Goal: Task Accomplishment & Management: Use online tool/utility

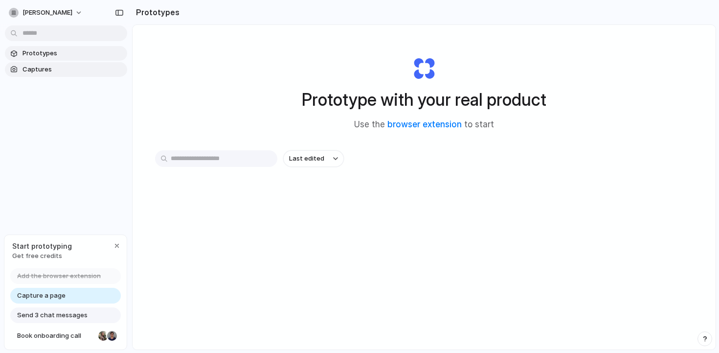
click at [52, 65] on span "Captures" at bounding box center [73, 70] width 101 height 10
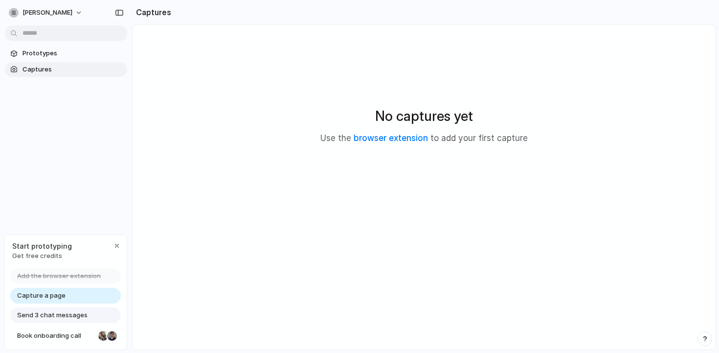
click at [427, 87] on div "No captures yet Use the browser extension to add your first capture" at bounding box center [424, 125] width 560 height 177
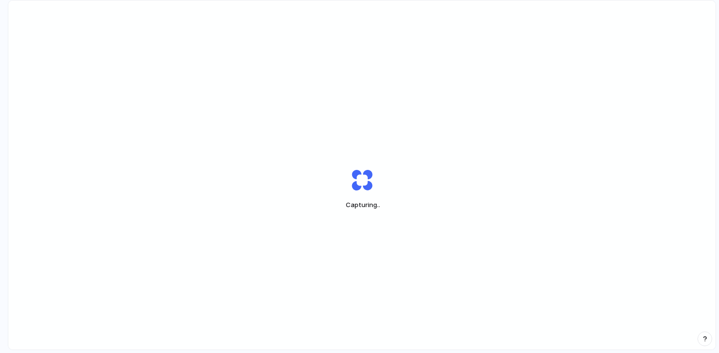
click at [294, 19] on div "Capturing .." at bounding box center [362, 188] width 708 height 376
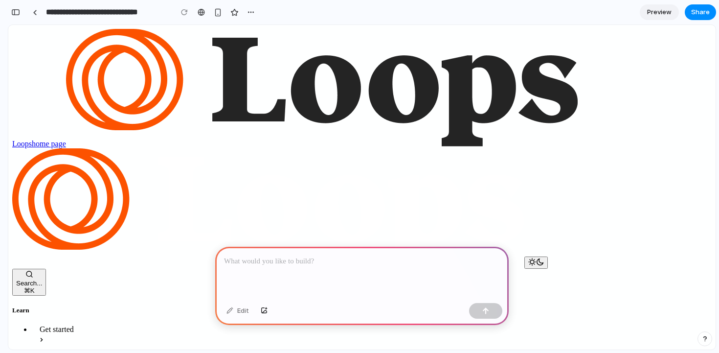
drag, startPoint x: 241, startPoint y: 64, endPoint x: 241, endPoint y: 97, distance: 32.8
click at [274, 265] on p at bounding box center [362, 261] width 276 height 12
click at [437, 259] on p at bounding box center [362, 261] width 276 height 12
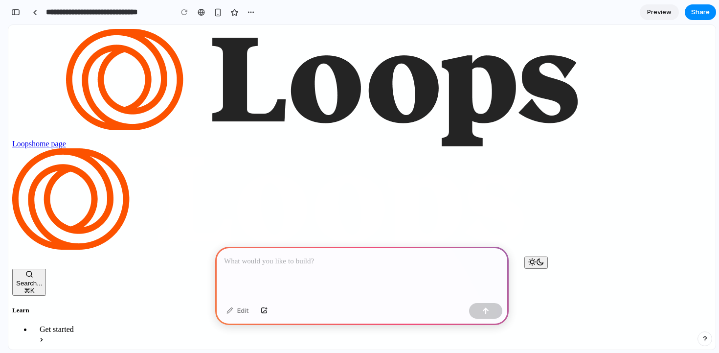
click at [380, 258] on p at bounding box center [362, 261] width 276 height 12
click at [378, 271] on div "***" at bounding box center [362, 273] width 294 height 52
click at [46, 269] on button "Search... ⌘ K" at bounding box center [29, 282] width 34 height 27
click at [317, 281] on div "***" at bounding box center [362, 273] width 294 height 52
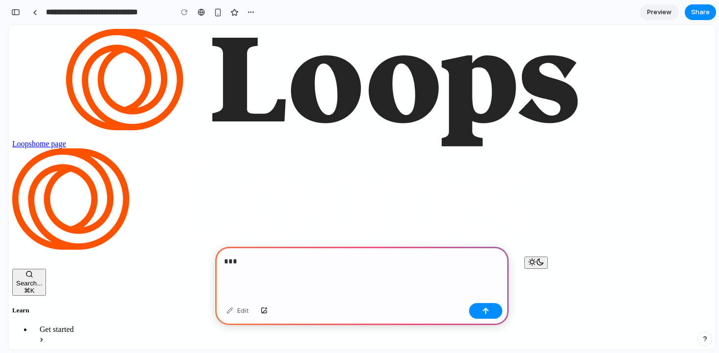
click at [265, 274] on div "***" at bounding box center [362, 273] width 294 height 52
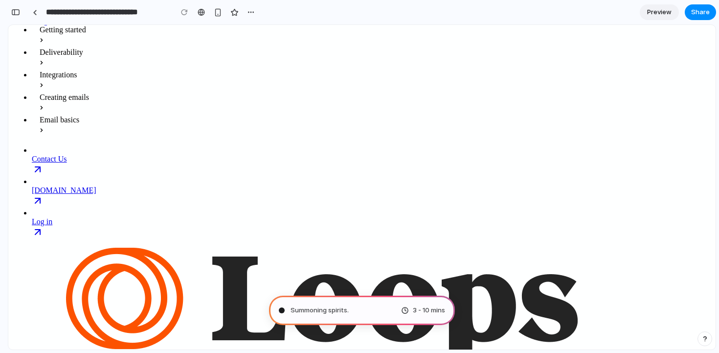
scroll to position [1048, 0]
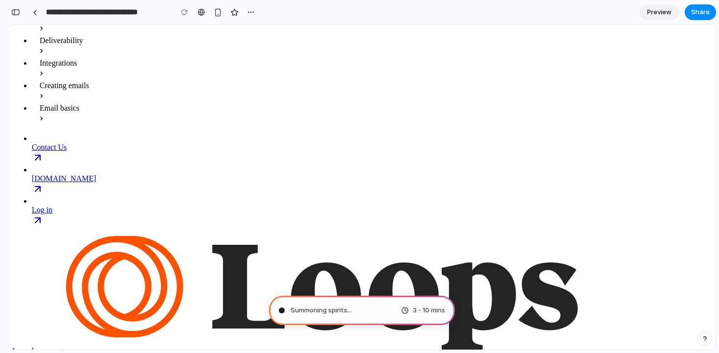
click at [336, 306] on span "Summoning spirits ..." at bounding box center [321, 310] width 61 height 10
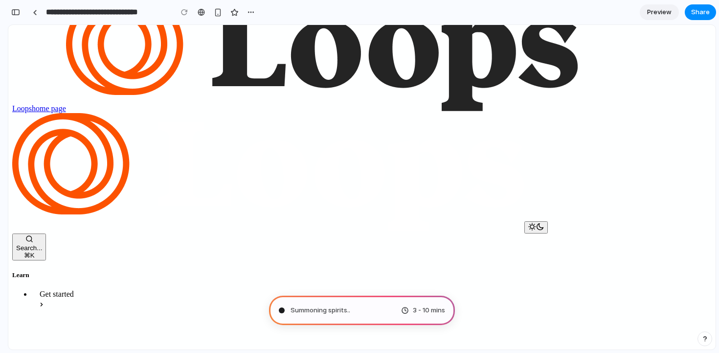
scroll to position [0, 0]
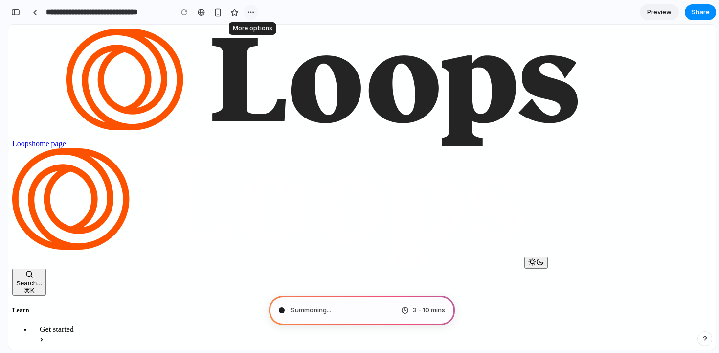
click at [254, 12] on div "button" at bounding box center [251, 12] width 8 height 8
click at [254, 12] on div "Duplicate Delete" at bounding box center [359, 176] width 719 height 353
click at [14, 15] on div "button" at bounding box center [15, 12] width 9 height 7
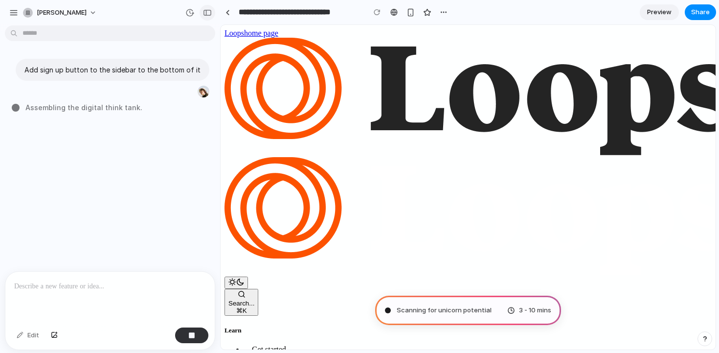
click at [204, 9] on div "button" at bounding box center [207, 12] width 9 height 7
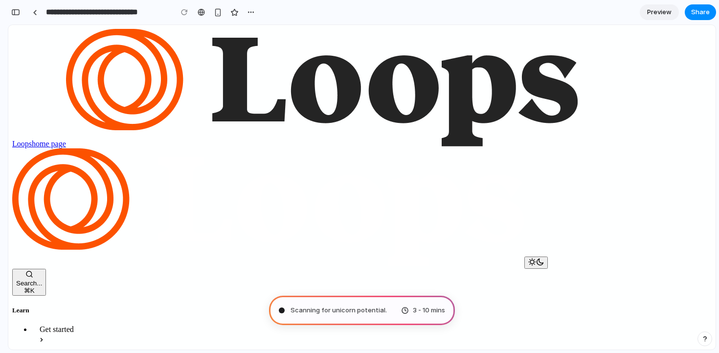
click at [326, 309] on span "Scanning for unicorn potential ." at bounding box center [339, 310] width 96 height 10
click at [657, 12] on span "Preview" at bounding box center [659, 12] width 24 height 10
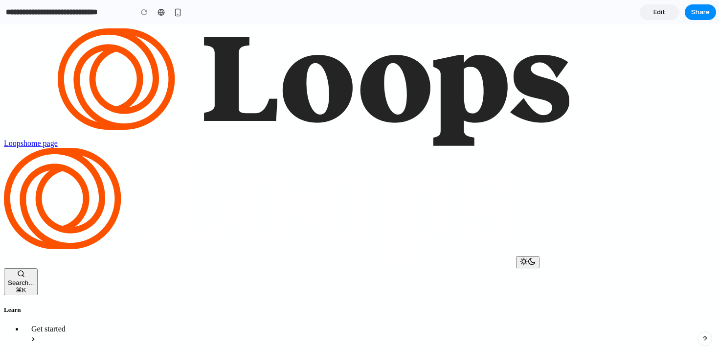
scroll to position [124, 0]
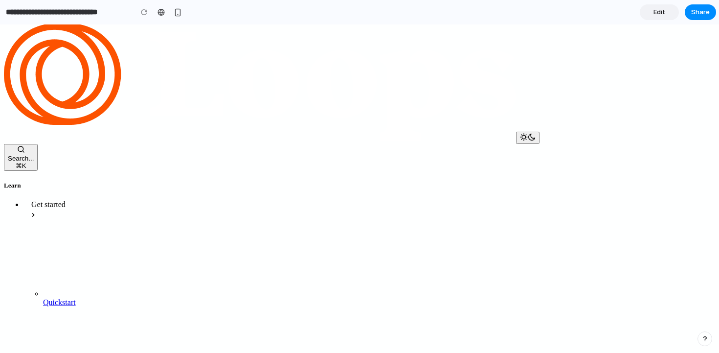
click at [658, 14] on span "Edit" at bounding box center [660, 12] width 12 height 10
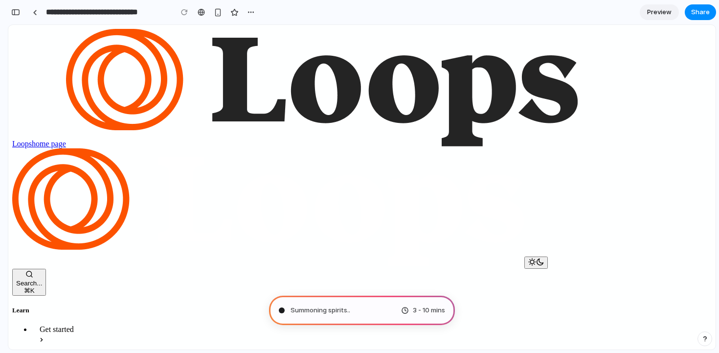
click at [12, 20] on div "**********" at bounding box center [133, 12] width 251 height 22
click at [12, 16] on button "button" at bounding box center [16, 12] width 16 height 16
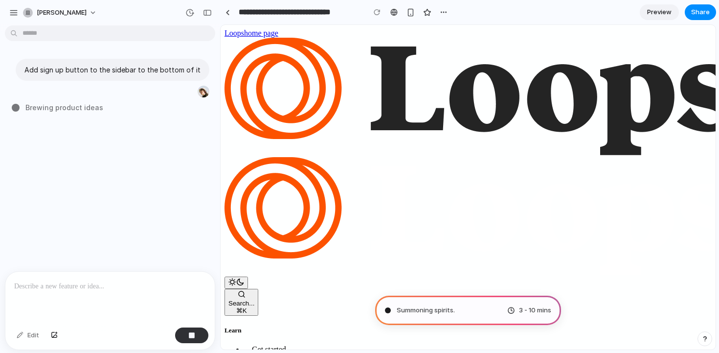
click at [57, 283] on p at bounding box center [110, 286] width 192 height 12
click at [206, 13] on div "button" at bounding box center [207, 12] width 9 height 7
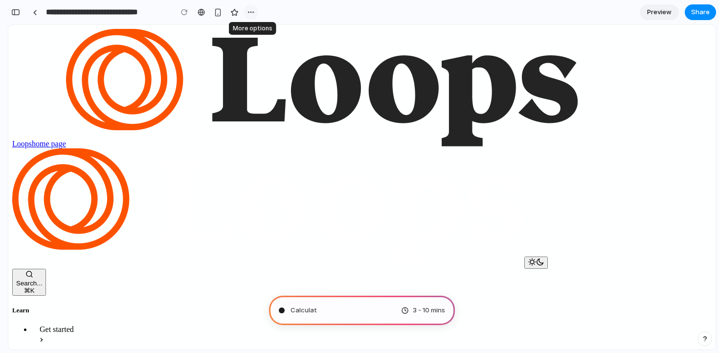
click at [251, 9] on div "button" at bounding box center [251, 12] width 8 height 8
click at [251, 9] on div "Duplicate Delete" at bounding box center [359, 176] width 719 height 353
click at [251, 9] on div "button" at bounding box center [251, 12] width 8 height 8
click at [276, 11] on div "Duplicate Delete" at bounding box center [359, 176] width 719 height 353
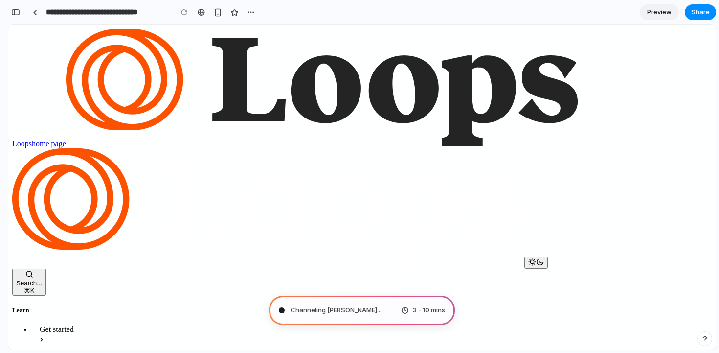
click at [342, 312] on span "Channeling Steve Jobs ..." at bounding box center [336, 310] width 91 height 10
click at [11, 15] on div "button" at bounding box center [15, 12] width 9 height 7
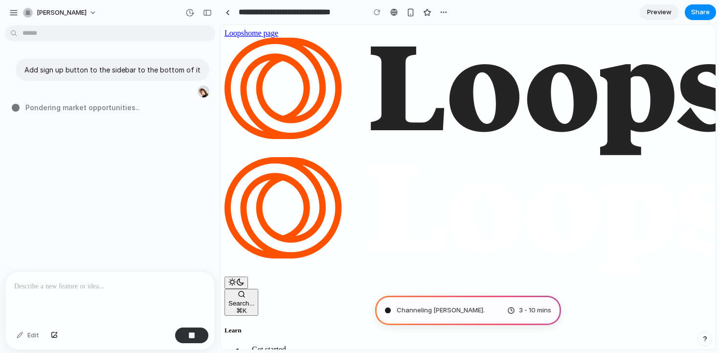
click at [96, 229] on div "Add sign up button to the sidebar to the bottom of it Pondering market opportun…" at bounding box center [107, 150] width 214 height 242
click at [206, 11] on div "button" at bounding box center [207, 12] width 9 height 7
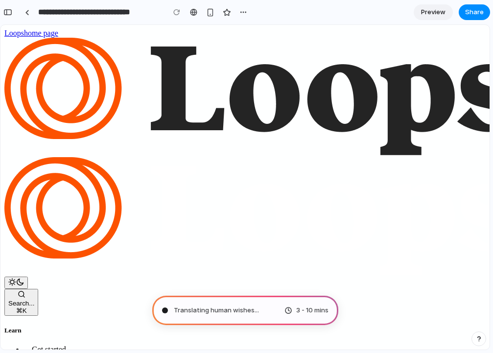
drag, startPoint x: 490, startPoint y: 56, endPoint x: 509, endPoint y: 56, distance: 18.6
click at [493, 56] on html "**********" at bounding box center [246, 176] width 493 height 353
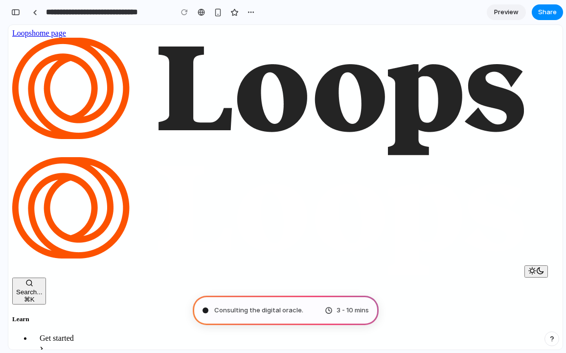
scroll to position [5, 0]
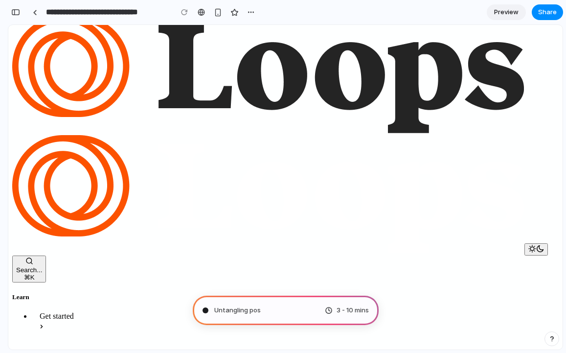
scroll to position [0, 0]
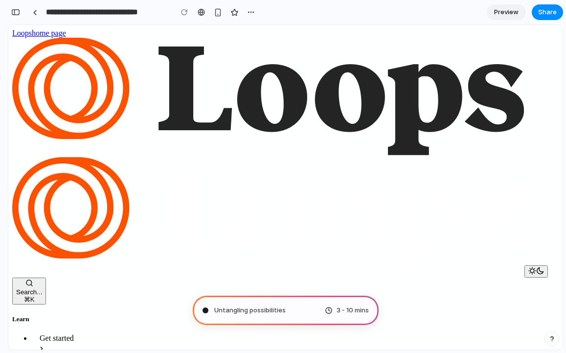
click at [536, 267] on icon "Toggle dark mode" at bounding box center [540, 271] width 8 height 8
click at [13, 12] on div "button" at bounding box center [15, 12] width 9 height 7
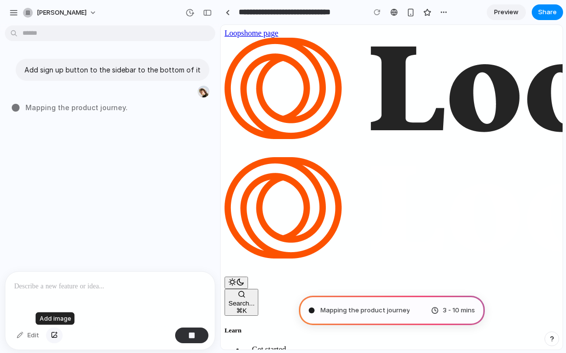
click at [57, 334] on div "button" at bounding box center [54, 335] width 7 height 6
click at [50, 5] on button "vlad-solomakha" at bounding box center [60, 13] width 83 height 16
click at [15, 9] on div "Settings Invite members Change theme Sign out" at bounding box center [283, 176] width 566 height 353
click at [9, 11] on div "button" at bounding box center [13, 12] width 9 height 9
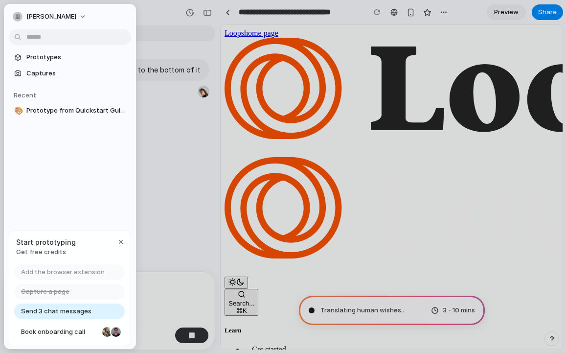
type input "**********"
click at [39, 57] on span "Prototypes" at bounding box center [76, 57] width 101 height 10
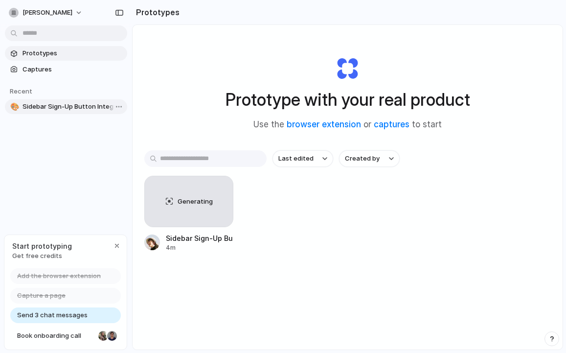
click at [91, 101] on link "🎨 Sidebar Sign-Up Button Integration" at bounding box center [66, 106] width 122 height 15
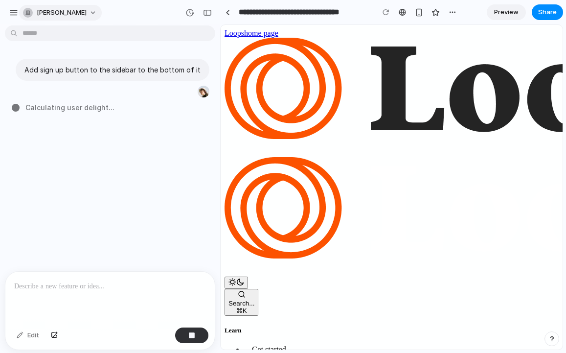
click at [52, 16] on span "vlad-solomakha" at bounding box center [62, 13] width 50 height 10
click at [207, 15] on div "button" at bounding box center [207, 12] width 9 height 7
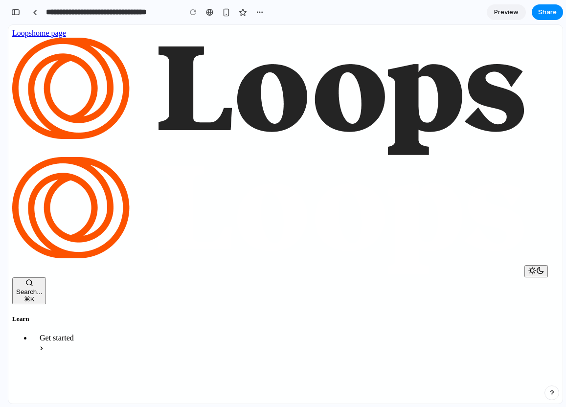
click at [46, 277] on button "Search... ⌘ K" at bounding box center [29, 290] width 34 height 27
click at [227, 14] on div "button" at bounding box center [226, 12] width 8 height 8
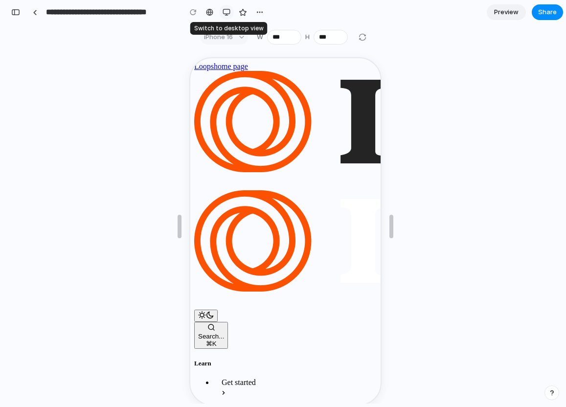
click at [227, 14] on div "button" at bounding box center [227, 12] width 8 height 8
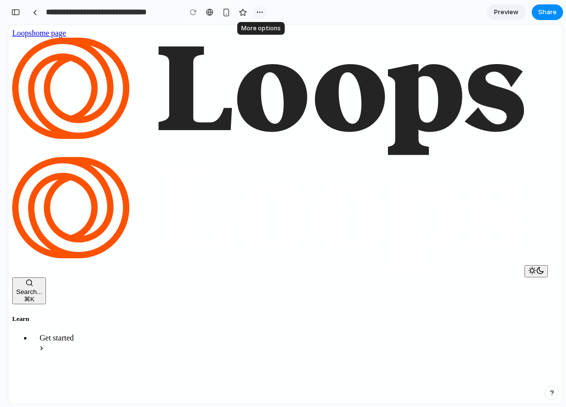
click at [258, 9] on div "button" at bounding box center [260, 12] width 8 height 8
click at [75, 27] on div "Duplicate Delete" at bounding box center [283, 203] width 566 height 407
click at [10, 13] on button "button" at bounding box center [16, 12] width 16 height 16
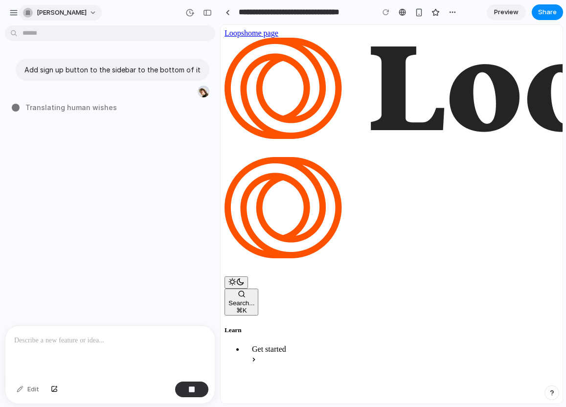
click at [74, 14] on span "vlad-solomakha" at bounding box center [62, 13] width 50 height 10
click at [32, 19] on div "Settings Invite members Change theme Sign out" at bounding box center [283, 203] width 566 height 407
click at [19, 18] on div "vlad-solomakha" at bounding box center [55, 13] width 93 height 16
click at [23, 14] on button "vlad-solomakha" at bounding box center [60, 13] width 83 height 16
click at [57, 37] on span "Settings" at bounding box center [50, 35] width 27 height 10
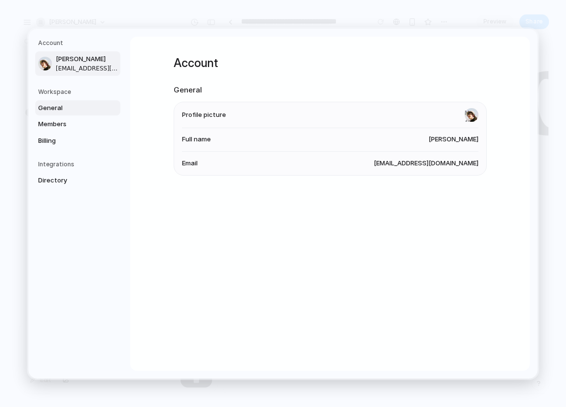
click at [64, 107] on span "General" at bounding box center [69, 108] width 63 height 10
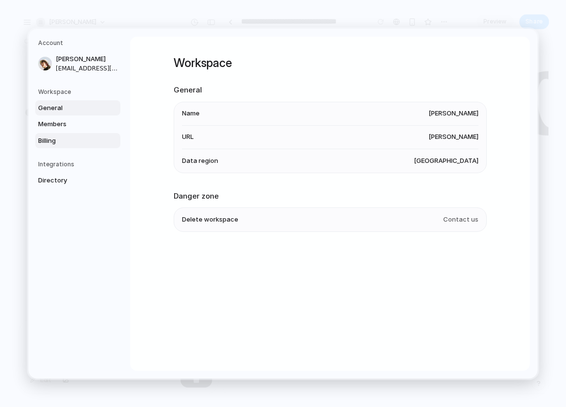
click at [65, 138] on span "Billing" at bounding box center [69, 141] width 63 height 10
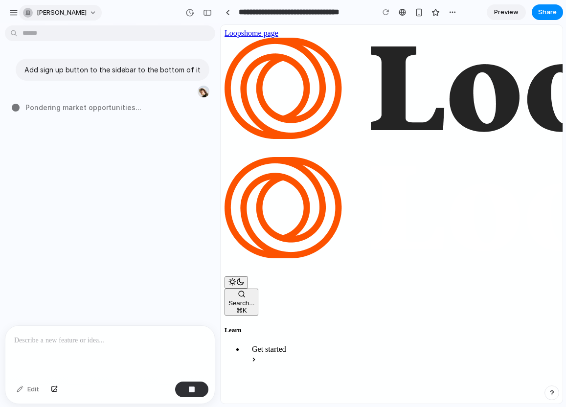
click at [86, 13] on span "vlad-solomakha" at bounding box center [62, 13] width 50 height 10
click at [13, 18] on div "Settings Invite members Change theme Sign out" at bounding box center [283, 203] width 566 height 407
click at [13, 15] on div "button" at bounding box center [13, 12] width 9 height 9
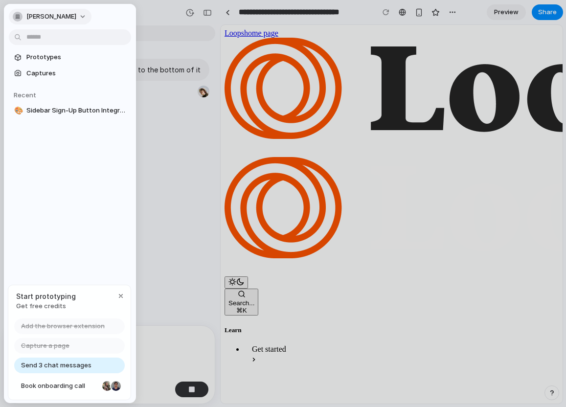
click at [35, 15] on span "vlad-solomakha" at bounding box center [51, 17] width 50 height 10
click at [36, 15] on div "Settings Invite members Change theme Sign out" at bounding box center [283, 203] width 566 height 407
click at [36, 15] on span "vlad-solomakha" at bounding box center [51, 17] width 50 height 10
click at [36, 15] on div "Settings Invite members Change theme Sign out" at bounding box center [283, 203] width 566 height 407
click at [76, 18] on button "vlad-solomakha" at bounding box center [50, 17] width 83 height 16
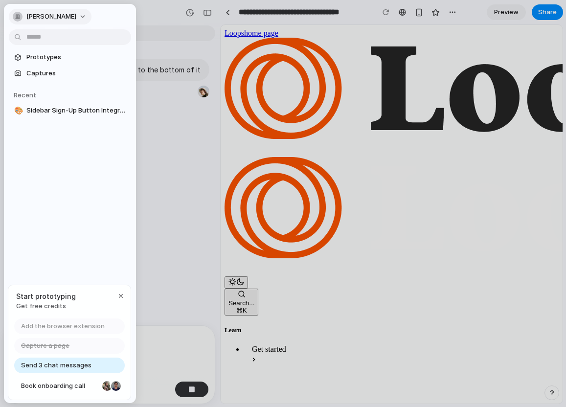
click at [76, 18] on div "Settings Invite members Change theme Sign out" at bounding box center [283, 203] width 566 height 407
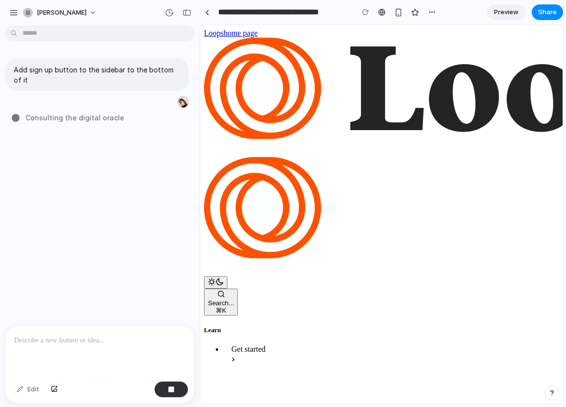
drag, startPoint x: 218, startPoint y: 182, endPoint x: 199, endPoint y: 183, distance: 19.6
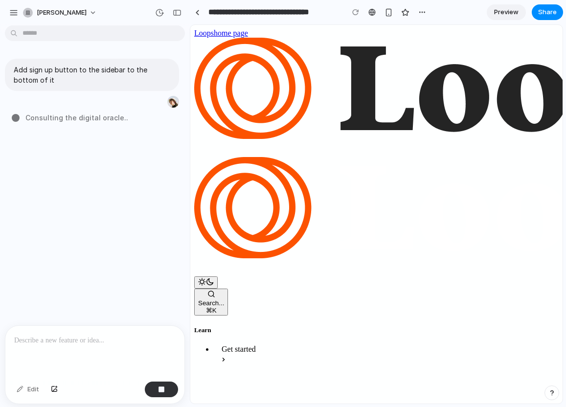
drag, startPoint x: 198, startPoint y: 183, endPoint x: 189, endPoint y: 183, distance: 8.3
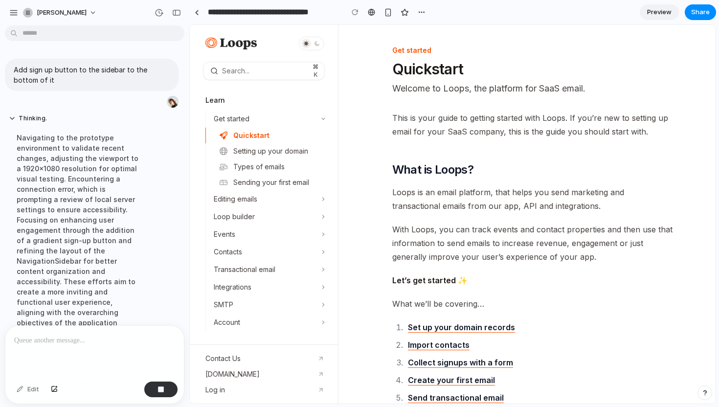
scroll to position [30, 0]
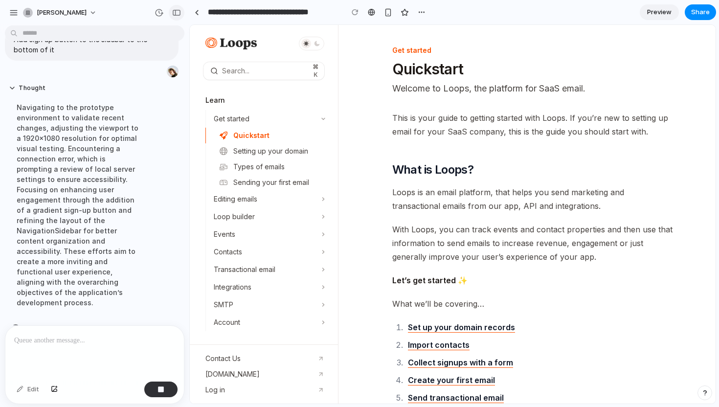
click at [179, 13] on div "button" at bounding box center [176, 12] width 9 height 7
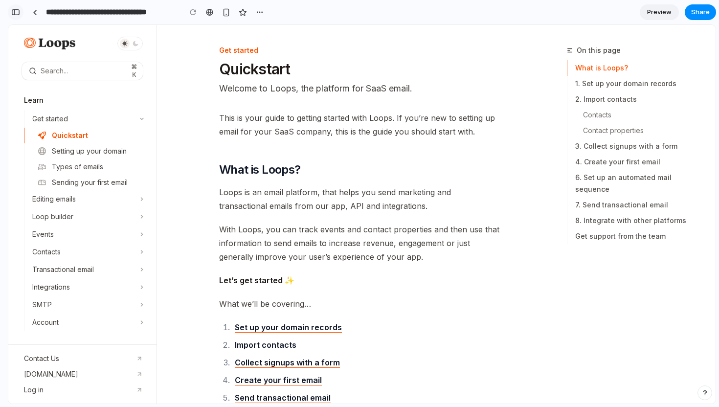
scroll to position [0, 0]
click at [12, 9] on div "button" at bounding box center [15, 12] width 9 height 7
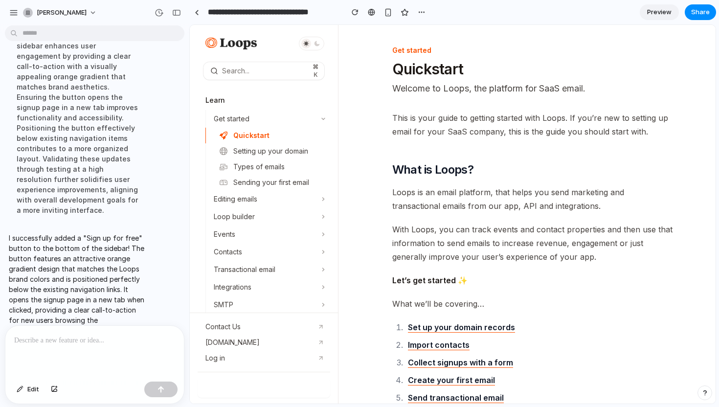
click at [102, 348] on div at bounding box center [94, 352] width 179 height 52
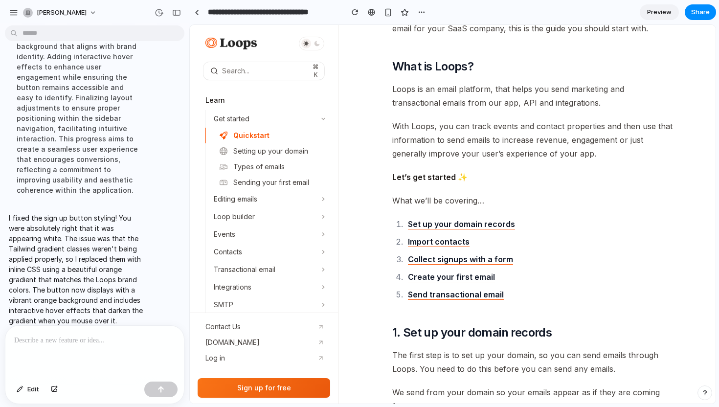
scroll to position [192, 0]
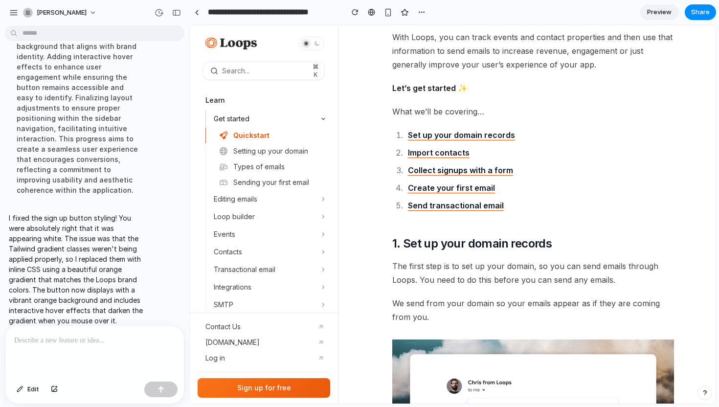
click at [310, 112] on div "Get started" at bounding box center [268, 119] width 125 height 18
click at [313, 122] on div "Get started" at bounding box center [265, 119] width 102 height 10
click at [316, 201] on div "Editing emails" at bounding box center [268, 199] width 125 height 18
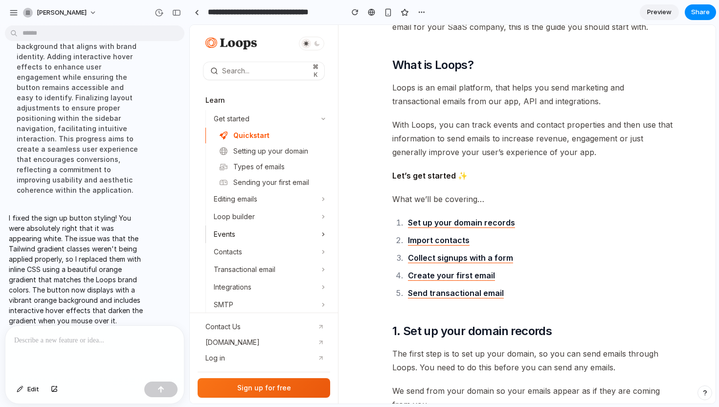
scroll to position [0, 0]
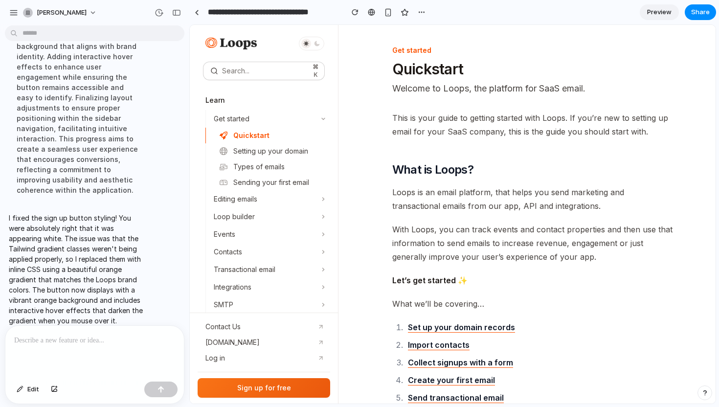
click at [241, 67] on div "Search..." at bounding box center [235, 71] width 27 height 12
click at [262, 70] on button "Search... ⌘ K" at bounding box center [264, 71] width 121 height 18
click at [319, 43] on icon at bounding box center [317, 44] width 6 height 6
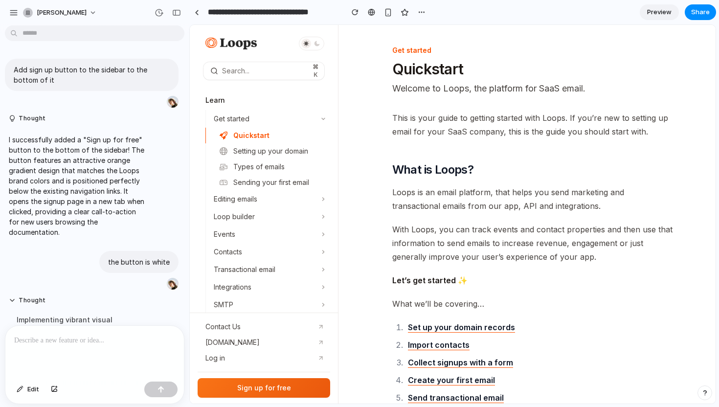
click at [225, 16] on input "**********" at bounding box center [273, 12] width 134 height 18
click at [319, 11] on input "**********" at bounding box center [273, 12] width 134 height 18
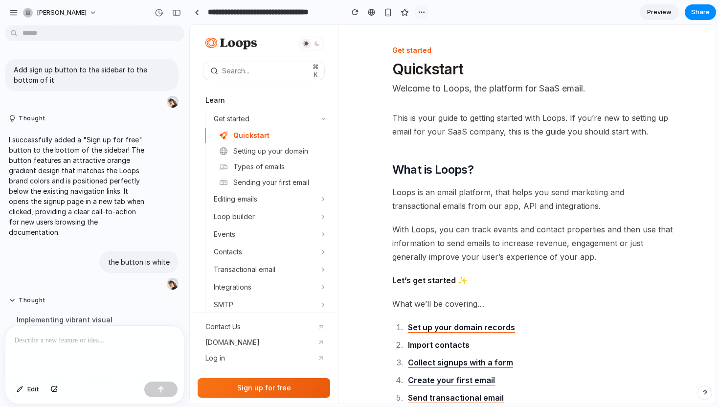
click at [419, 13] on div "button" at bounding box center [422, 12] width 8 height 8
click at [419, 13] on div "Duplicate Delete" at bounding box center [359, 203] width 719 height 407
click at [653, 15] on span "Preview" at bounding box center [659, 12] width 24 height 10
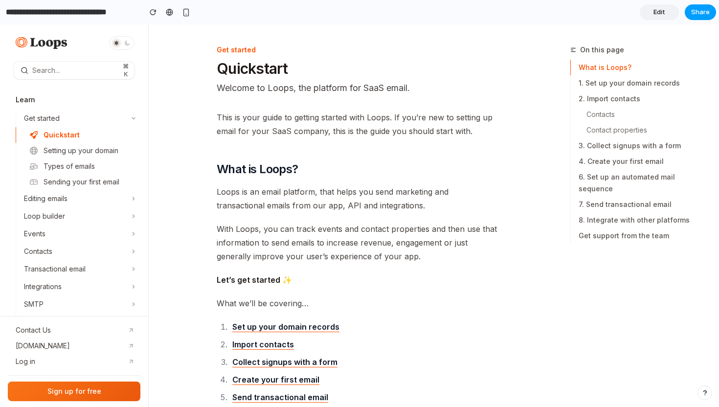
click at [687, 14] on button "Share" at bounding box center [700, 12] width 31 height 16
click at [562, 220] on div "Share ' Sidebar Sign-Up Button Integration ' Invite Vlad Solomakha Creator Anyo…" at bounding box center [359, 203] width 719 height 407
click at [107, 13] on input "**********" at bounding box center [71, 12] width 134 height 18
click at [61, 11] on input "**********" at bounding box center [71, 12] width 134 height 18
click at [61, 38] on img at bounding box center [41, 43] width 55 height 12
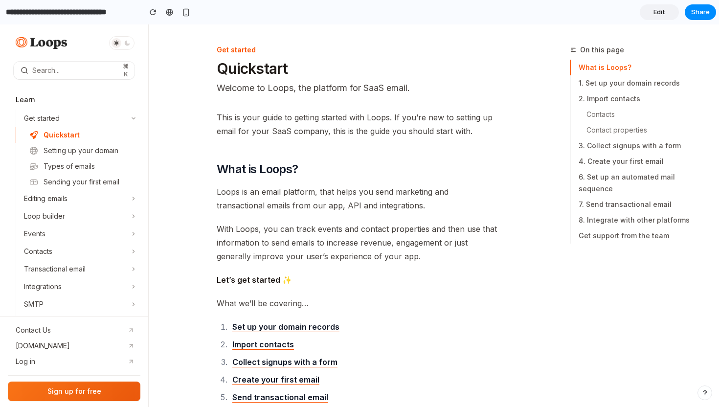
click at [654, 18] on link "Edit" at bounding box center [659, 12] width 39 height 16
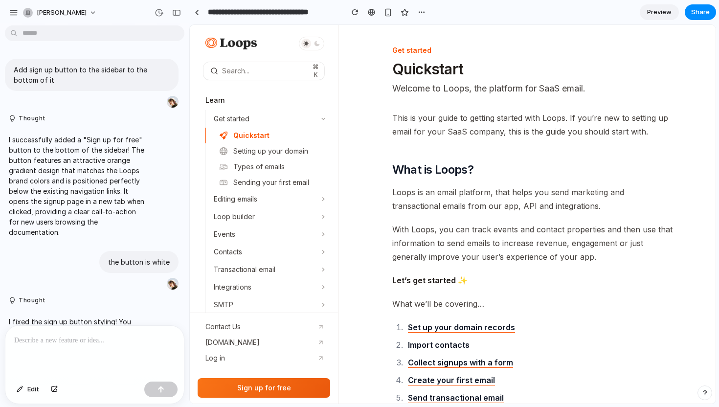
scroll to position [104, 0]
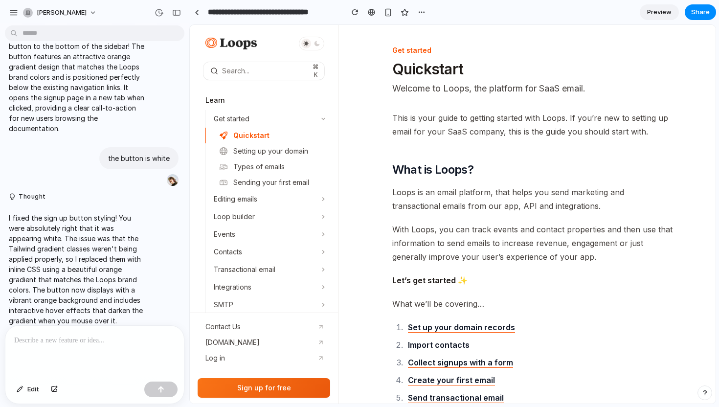
click at [654, 18] on link "Preview" at bounding box center [659, 12] width 39 height 16
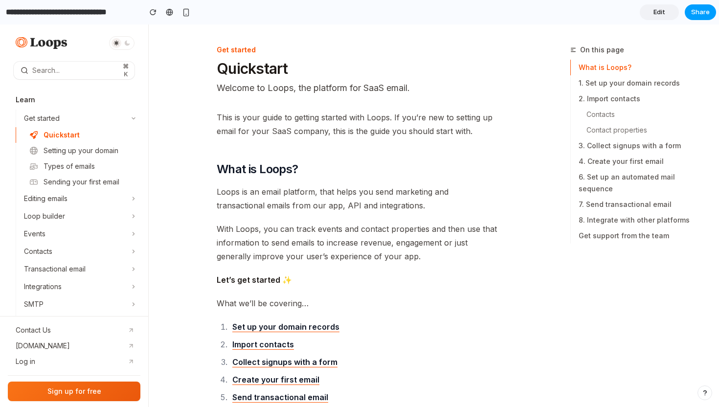
click at [695, 18] on button "Share" at bounding box center [700, 12] width 31 height 16
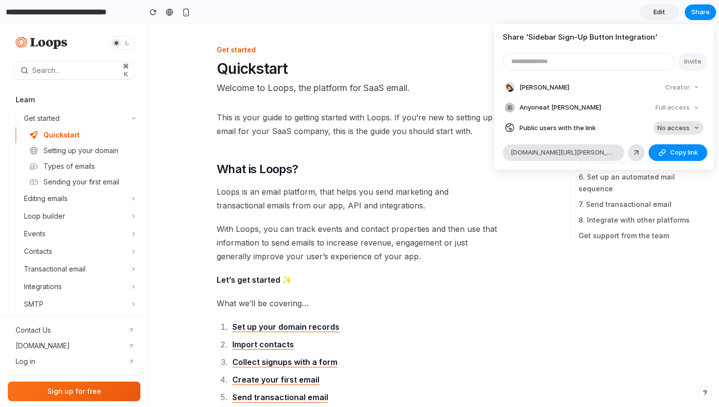
click at [667, 127] on span "No access" at bounding box center [674, 128] width 32 height 10
click at [665, 164] on span "Full access" at bounding box center [665, 165] width 34 height 10
click at [671, 156] on span "Copy link" at bounding box center [684, 153] width 28 height 10
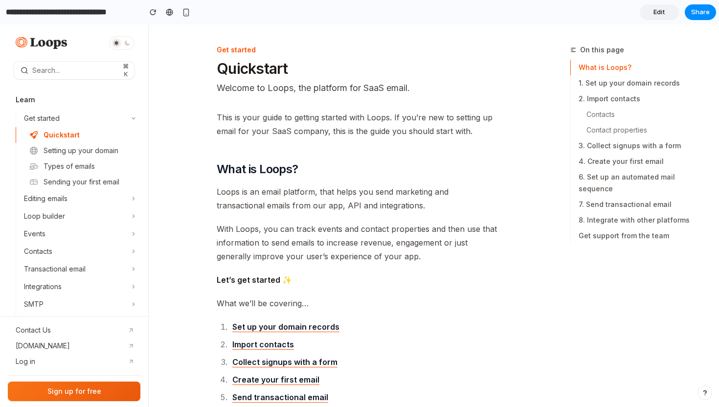
click at [325, 95] on div "Share ' Sidebar Sign-Up Button Integration ' Invite Vlad Solomakha Creator Anyo…" at bounding box center [359, 203] width 719 height 407
click at [122, 74] on button "Search... ⌘ K" at bounding box center [74, 71] width 121 height 18
click at [154, 17] on button "button" at bounding box center [153, 12] width 15 height 15
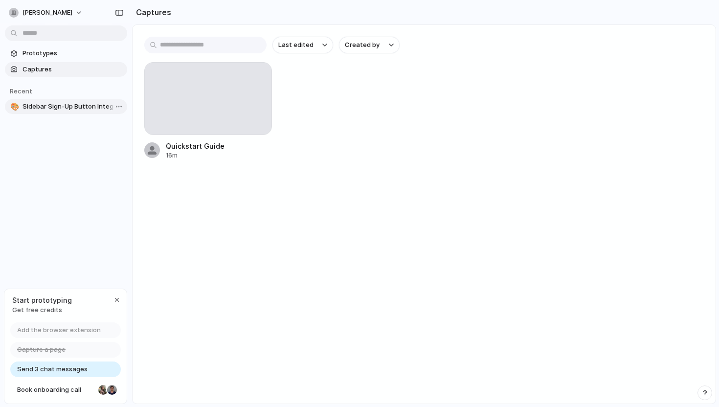
click at [65, 111] on span "Sidebar Sign-Up Button Integration" at bounding box center [73, 107] width 101 height 10
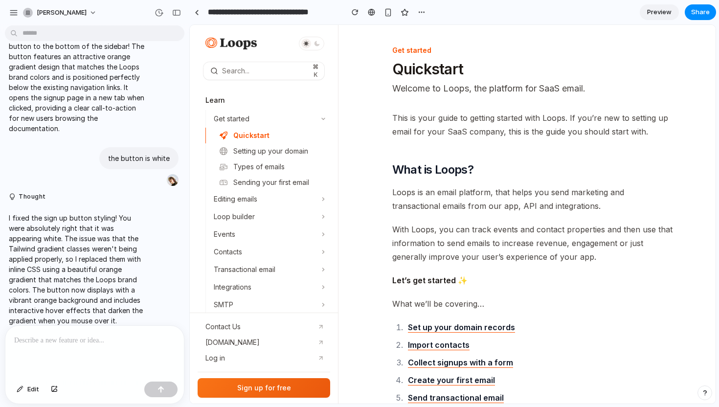
click at [78, 341] on p at bounding box center [94, 341] width 161 height 12
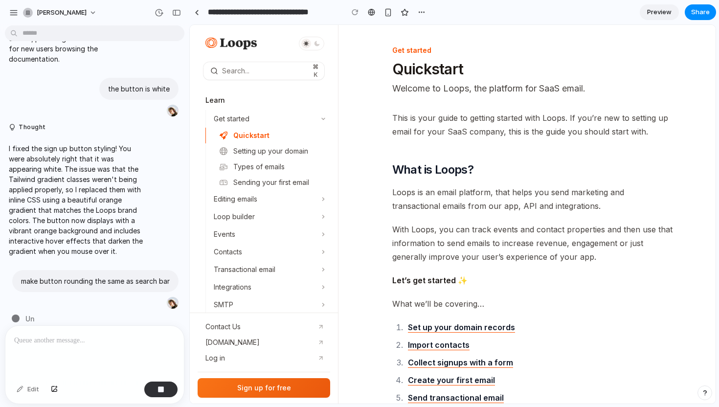
scroll to position [173, 0]
click at [27, 123] on button "Thought" at bounding box center [78, 127] width 139 height 8
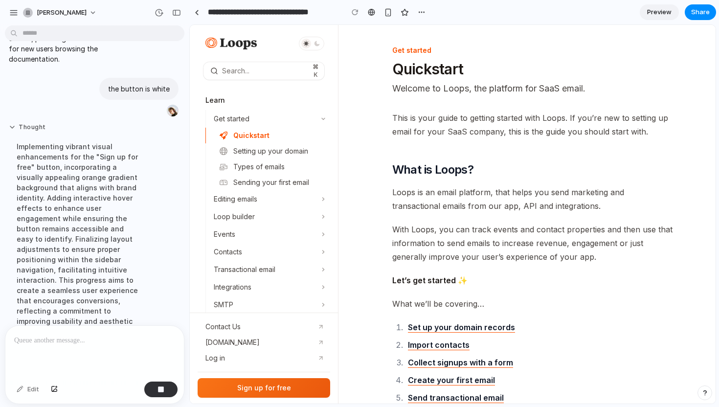
click at [27, 123] on button "Thought" at bounding box center [78, 127] width 139 height 8
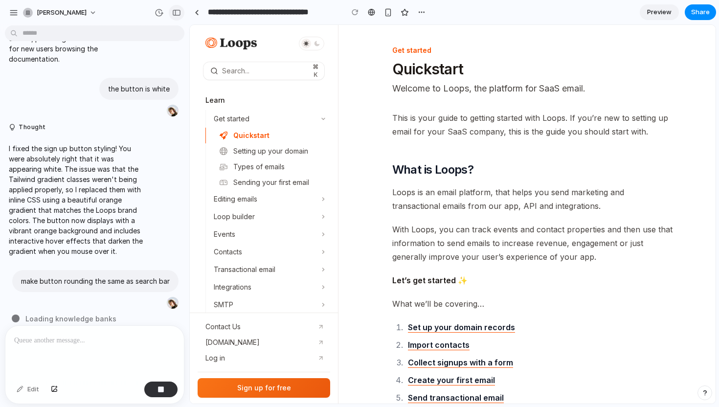
click at [175, 16] on button "button" at bounding box center [177, 13] width 16 height 16
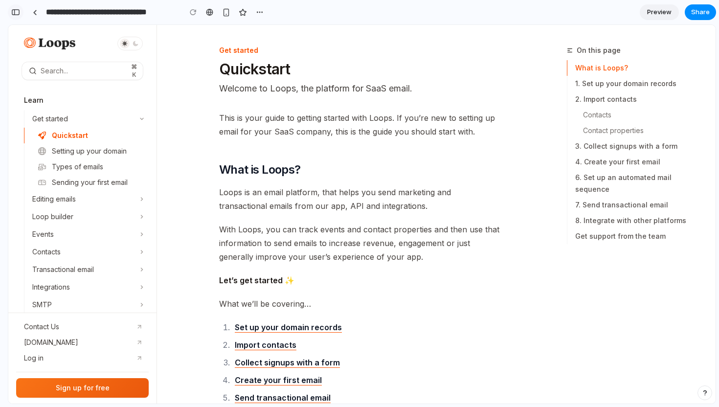
click at [18, 14] on div "button" at bounding box center [15, 12] width 9 height 7
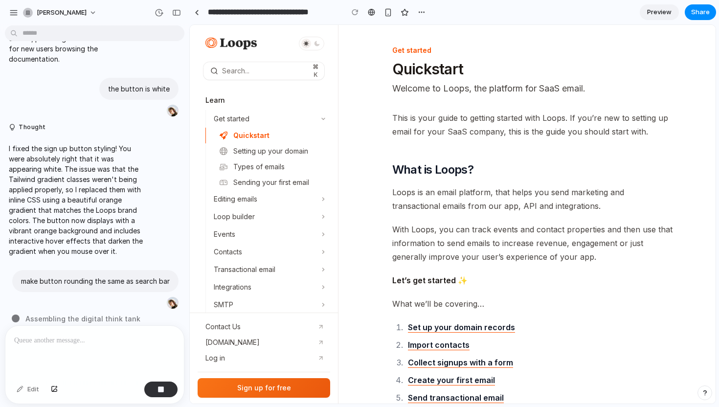
click at [320, 118] on icon at bounding box center [324, 119] width 12 height 4
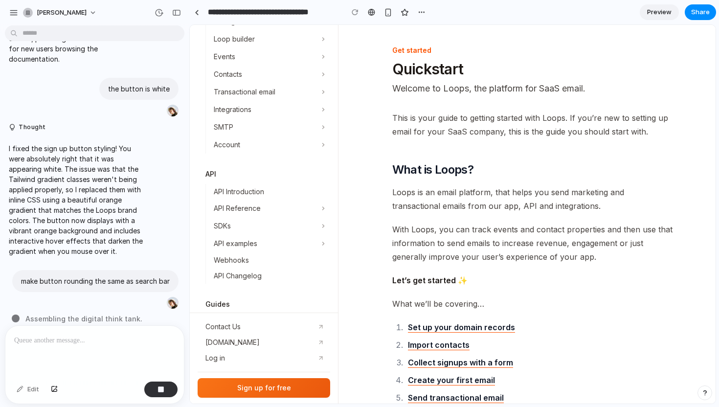
scroll to position [0, 0]
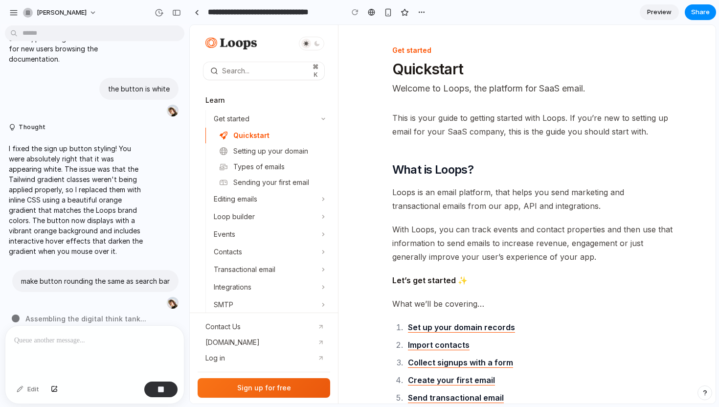
click at [136, 319] on div "Add sign up button to the sidebar to the bottom of it Thought I successfully ad…" at bounding box center [91, 177] width 183 height 296
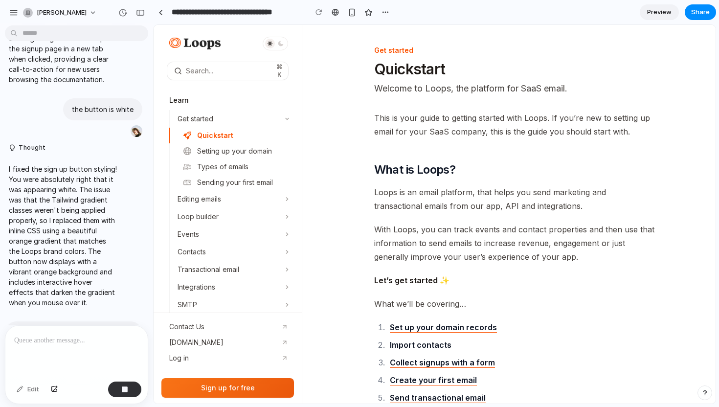
drag, startPoint x: 185, startPoint y: 335, endPoint x: 154, endPoint y: 332, distance: 32.0
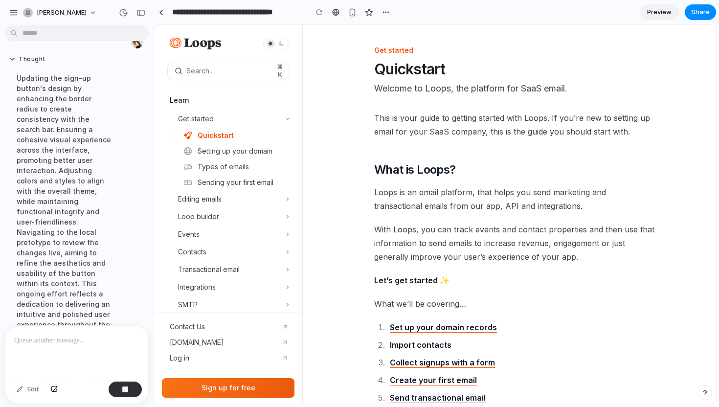
scroll to position [527, 0]
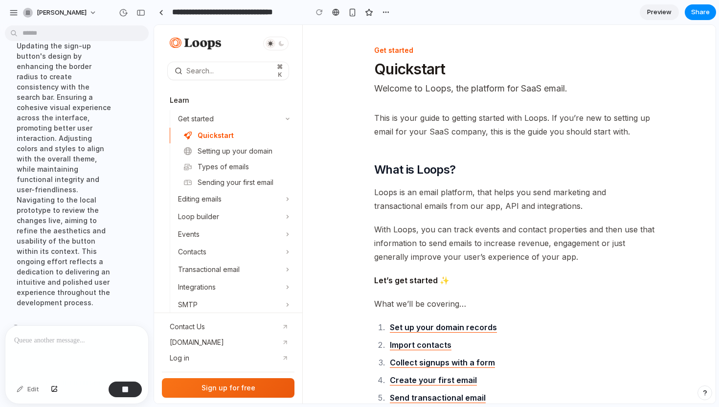
click at [703, 352] on div "button" at bounding box center [705, 392] width 7 height 7
click at [703, 352] on div "button" at bounding box center [705, 393] width 8 height 12
click at [703, 352] on div "button" at bounding box center [705, 392] width 7 height 7
click at [643, 251] on span "With Loops, you can track events and contact properties and then use that infor…" at bounding box center [515, 243] width 282 height 41
click at [573, 237] on span "With Loops, you can track events and contact properties and then use that infor…" at bounding box center [515, 243] width 282 height 41
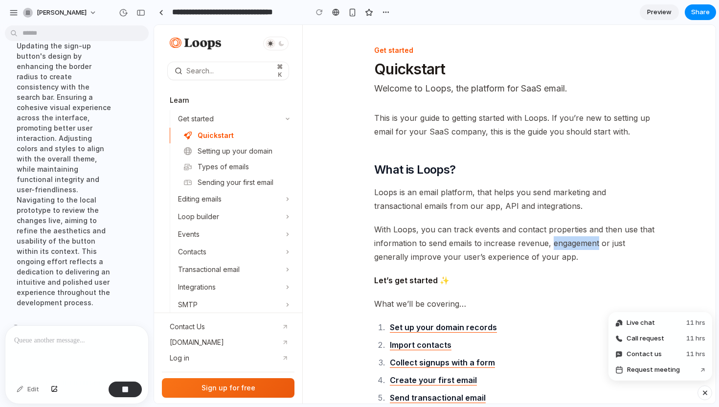
click at [573, 237] on span "With Loops, you can track events and contact properties and then use that infor…" at bounding box center [515, 243] width 282 height 41
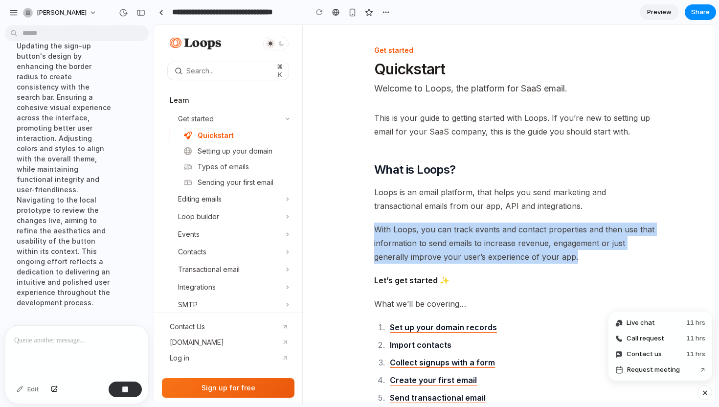
click at [573, 237] on span "With Loops, you can track events and contact properties and then use that infor…" at bounding box center [515, 243] width 282 height 41
click at [578, 232] on span "With Loops, you can track events and contact properties and then use that infor…" at bounding box center [515, 243] width 282 height 41
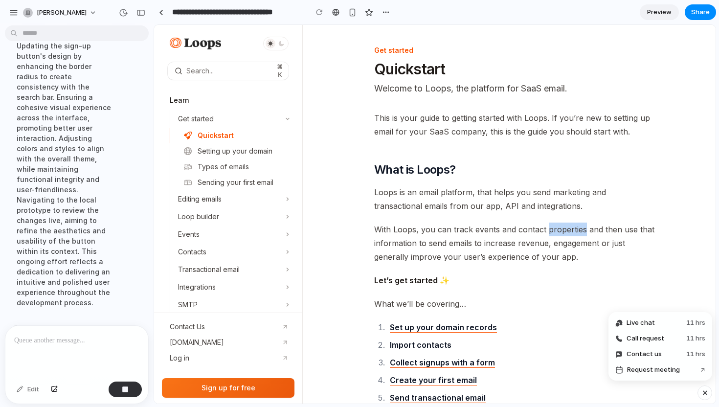
click at [578, 232] on span "With Loops, you can track events and contact properties and then use that infor…" at bounding box center [515, 243] width 282 height 41
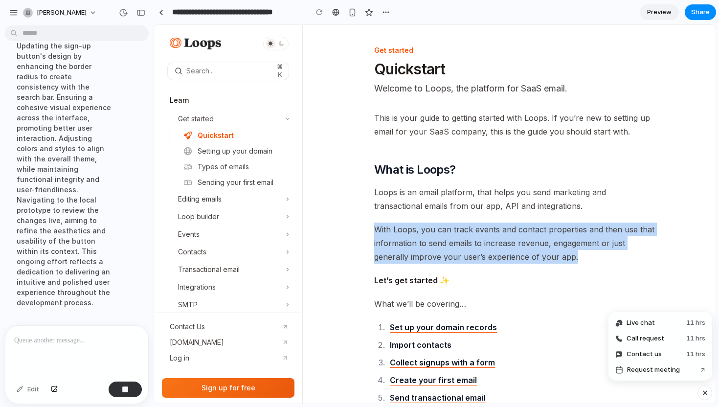
click at [578, 232] on span "With Loops, you can track events and contact properties and then use that infor…" at bounding box center [515, 243] width 282 height 41
click at [578, 245] on span "With Loops, you can track events and contact properties and then use that infor…" at bounding box center [515, 243] width 282 height 41
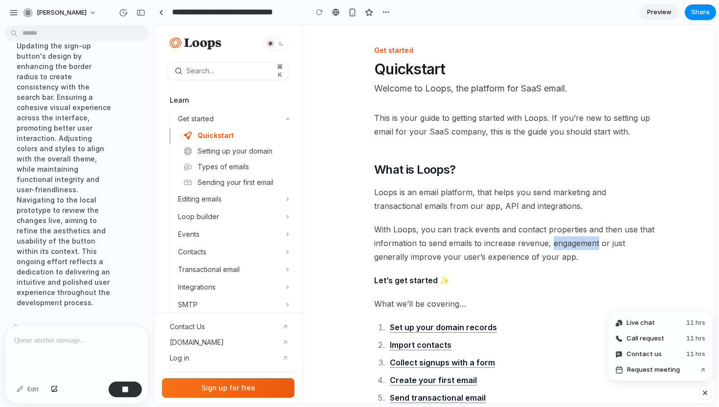
click at [578, 245] on span "With Loops, you can track events and contact properties and then use that infor…" at bounding box center [515, 243] width 282 height 41
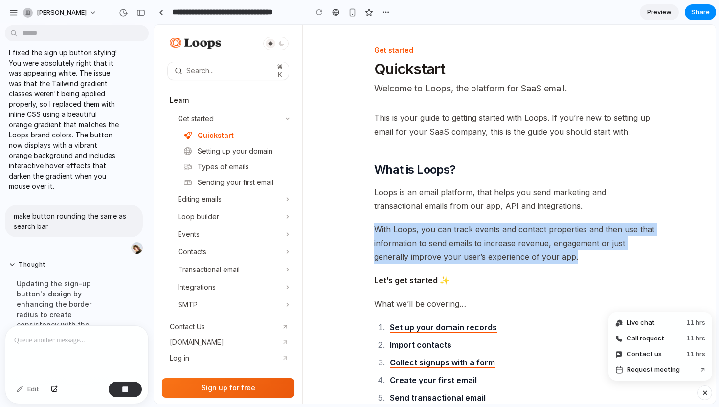
click at [578, 245] on span "With Loops, you can track events and contact properties and then use that infor…" at bounding box center [515, 243] width 282 height 41
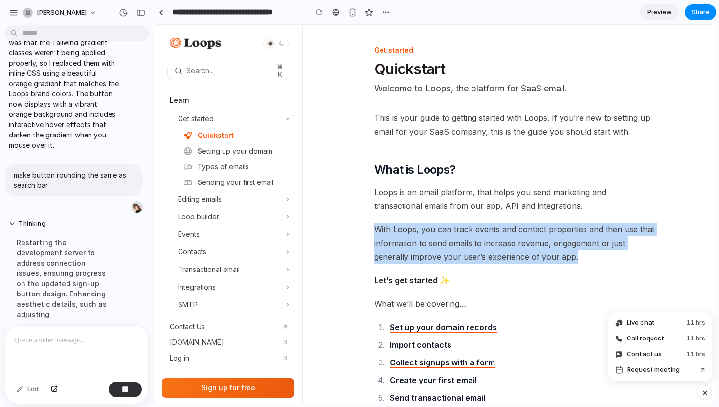
click at [571, 252] on span "With Loops, you can track events and contact properties and then use that infor…" at bounding box center [515, 243] width 282 height 41
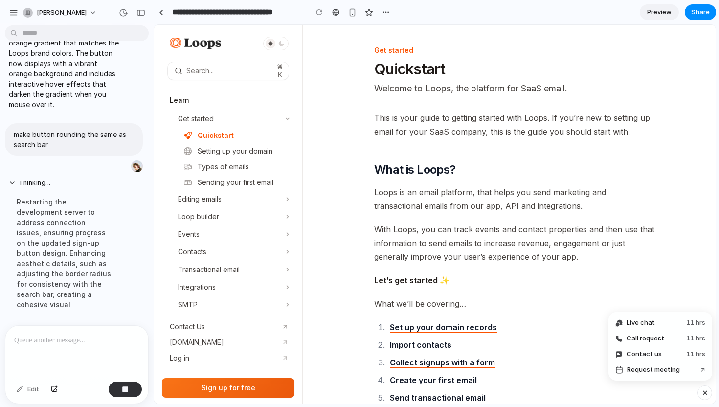
click at [580, 245] on span "With Loops, you can track events and contact properties and then use that infor…" at bounding box center [515, 243] width 282 height 41
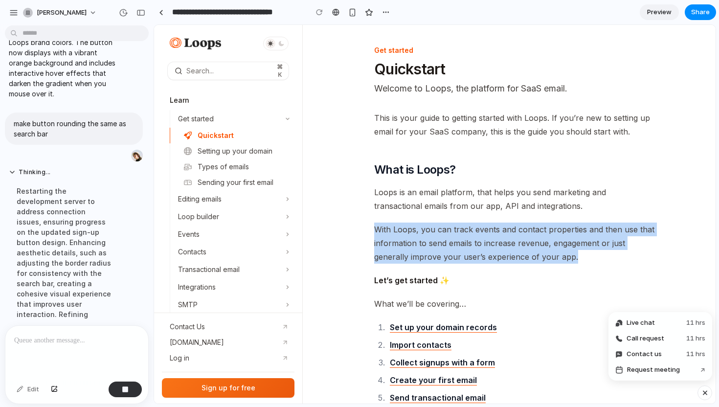
click at [580, 245] on span "With Loops, you can track events and contact properties and then use that infor…" at bounding box center [515, 243] width 282 height 41
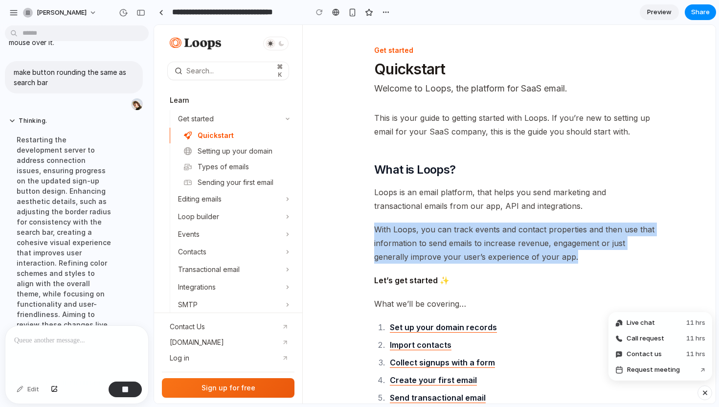
click at [579, 241] on span "With Loops, you can track events and contact properties and then use that infor…" at bounding box center [515, 243] width 282 height 41
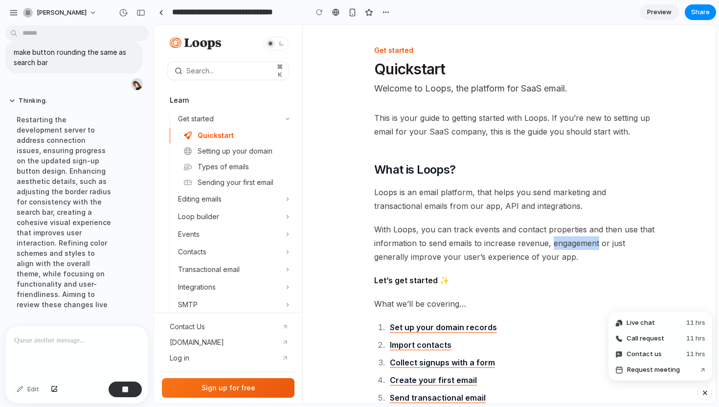
click at [579, 241] on span "With Loops, you can track events and contact properties and then use that infor…" at bounding box center [515, 243] width 282 height 41
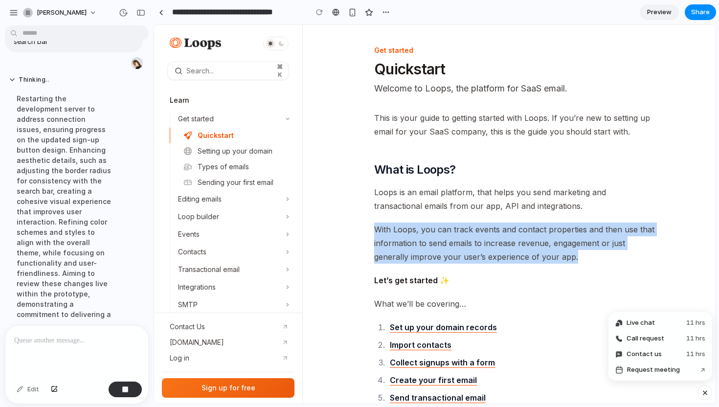
click at [579, 241] on span "With Loops, you can track events and contact properties and then use that infor…" at bounding box center [515, 243] width 282 height 41
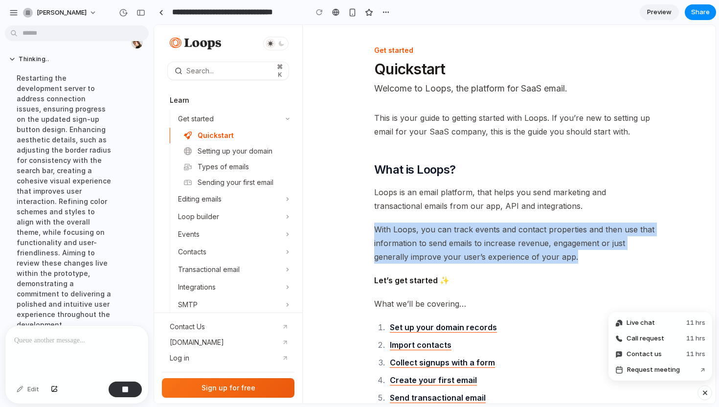
scroll to position [517, 0]
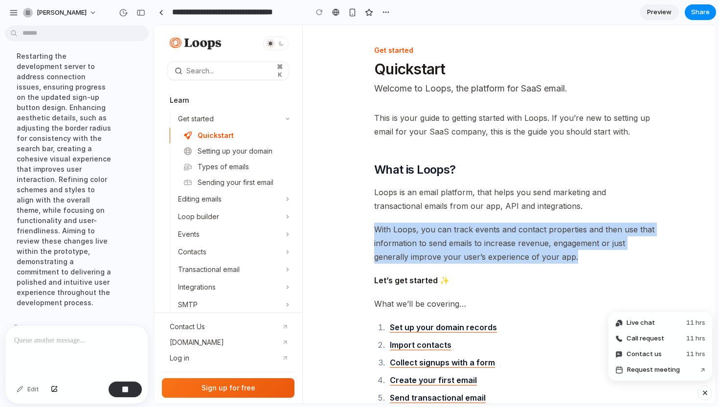
click at [591, 241] on span "With Loops, you can track events and contact properties and then use that infor…" at bounding box center [515, 243] width 282 height 41
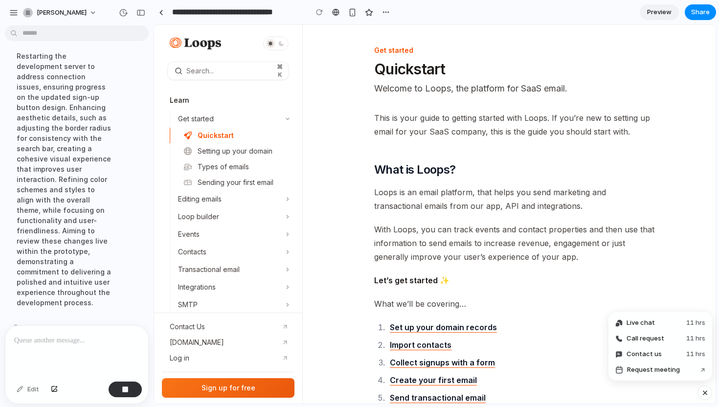
click at [596, 244] on span "With Loops, you can track events and contact properties and then use that infor…" at bounding box center [515, 243] width 282 height 41
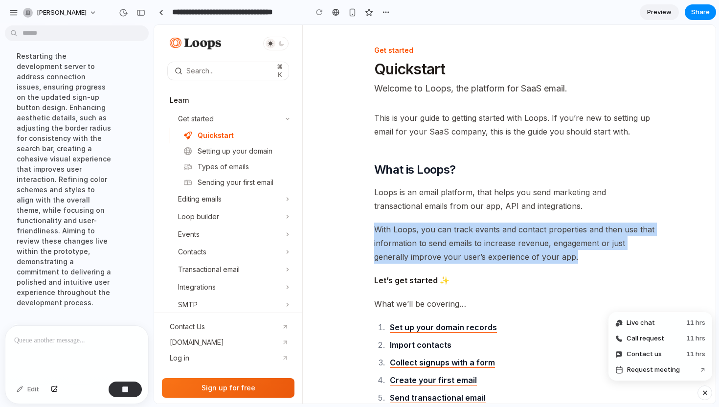
click at [596, 244] on span "With Loops, you can track events and contact properties and then use that infor…" at bounding box center [515, 243] width 282 height 41
click at [599, 242] on span "With Loops, you can track events and contact properties and then use that infor…" at bounding box center [515, 243] width 282 height 41
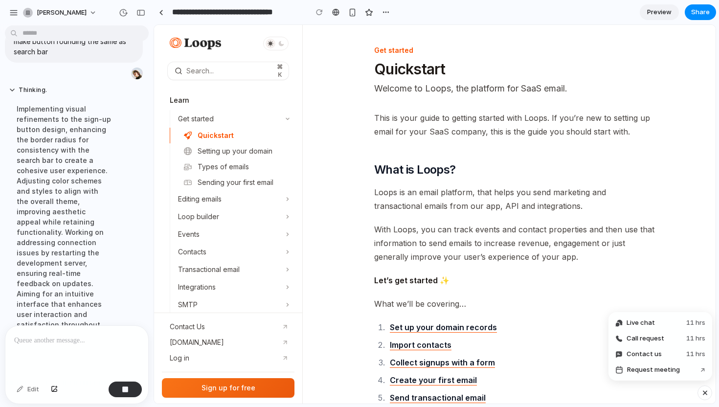
scroll to position [497, 0]
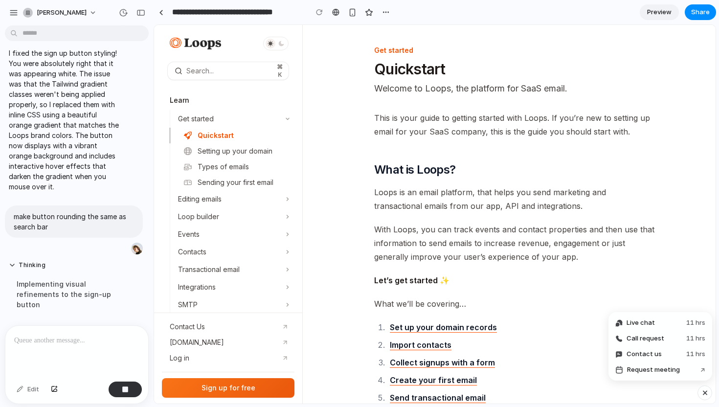
click at [703, 352] on div "button" at bounding box center [705, 393] width 8 height 12
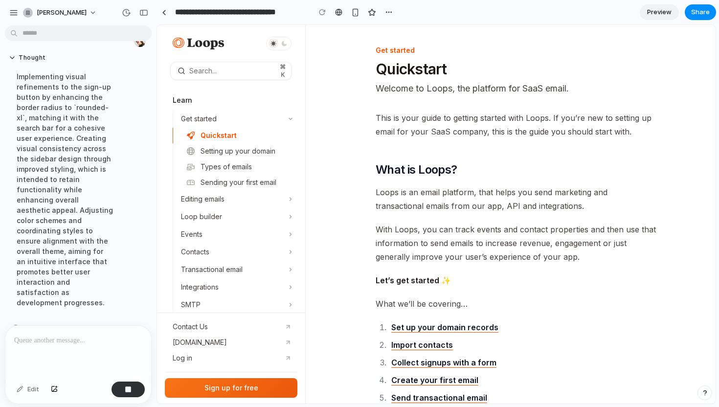
scroll to position [486, 0]
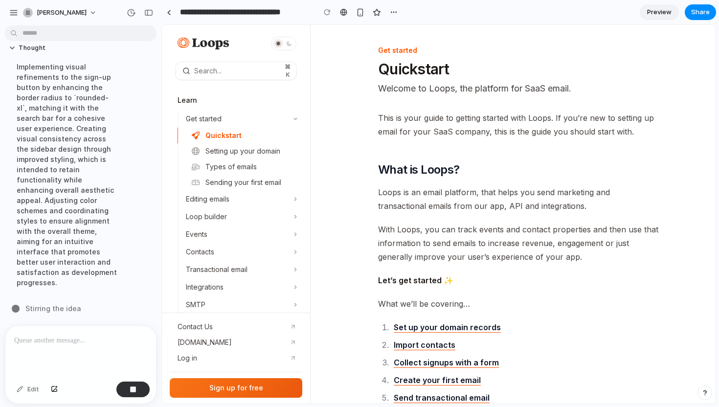
drag, startPoint x: 152, startPoint y: 246, endPoint x: 161, endPoint y: 246, distance: 9.3
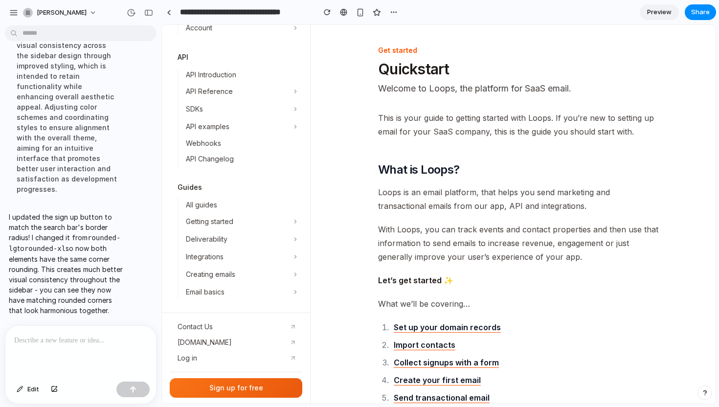
scroll to position [0, 0]
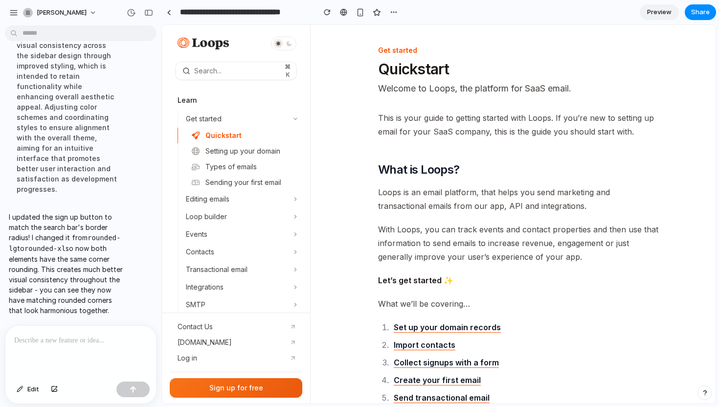
click at [360, 16] on button "button" at bounding box center [360, 12] width 15 height 15
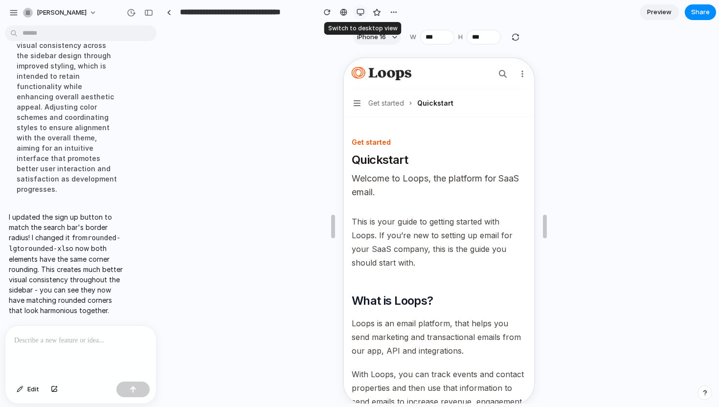
click at [360, 16] on button "button" at bounding box center [360, 12] width 15 height 15
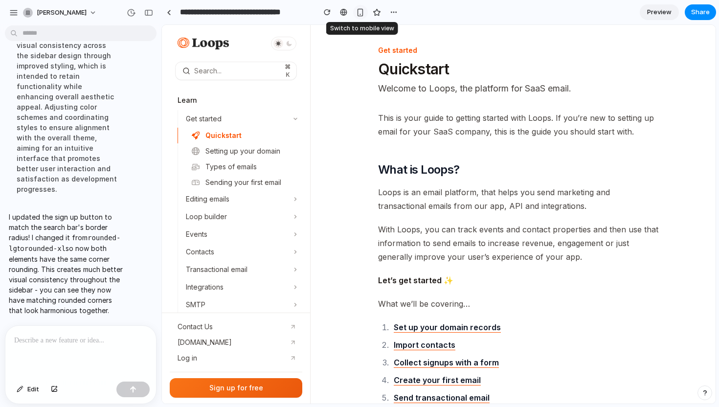
click at [360, 16] on button "button" at bounding box center [360, 12] width 15 height 15
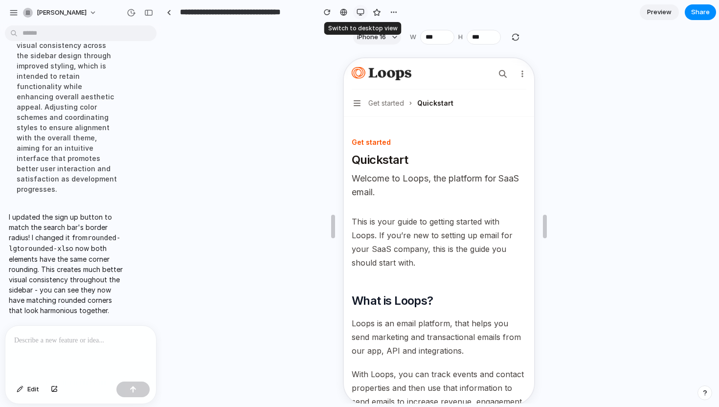
click at [360, 16] on button "button" at bounding box center [360, 12] width 15 height 15
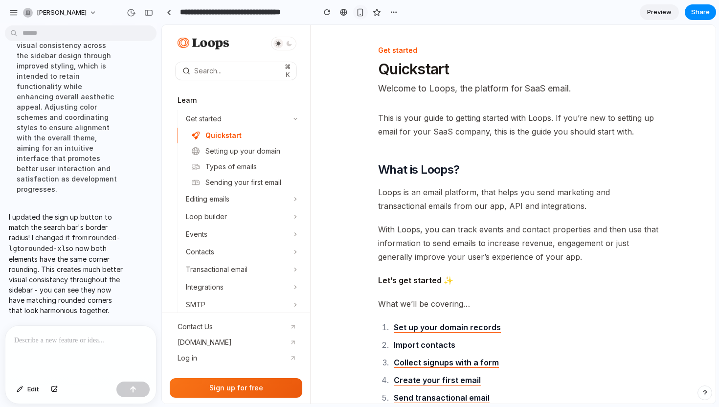
click at [366, 13] on button "button" at bounding box center [360, 12] width 15 height 15
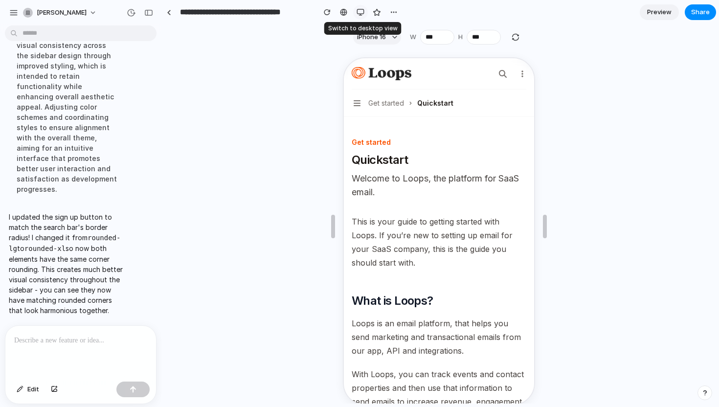
click at [364, 13] on div "button" at bounding box center [361, 12] width 8 height 8
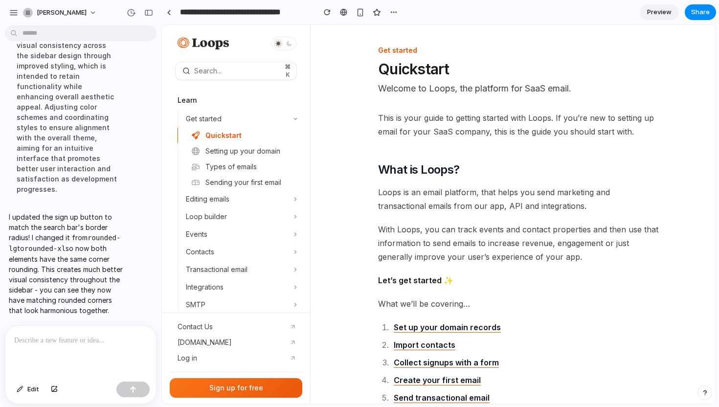
click at [384, 80] on header "Get started Quickstart Welcome to Loops, the platform for SaaS email." at bounding box center [519, 70] width 282 height 51
click at [549, 89] on p "Welcome to Loops, the platform for SaaS email." at bounding box center [519, 89] width 282 height 14
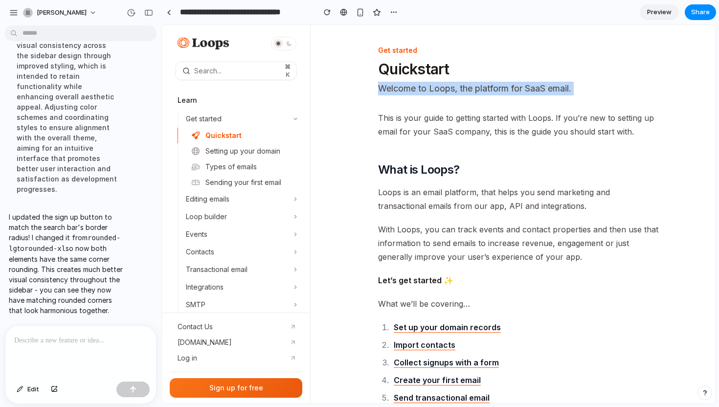
click at [549, 89] on p "Welcome to Loops, the platform for SaaS email." at bounding box center [519, 89] width 282 height 14
click at [556, 89] on p "Welcome to Loops, the platform for SaaS email." at bounding box center [519, 89] width 282 height 14
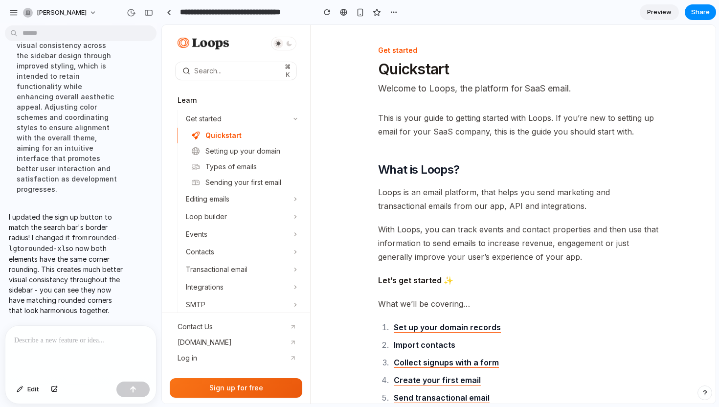
click at [556, 89] on p "Welcome to Loops, the platform for SaaS email." at bounding box center [519, 89] width 282 height 14
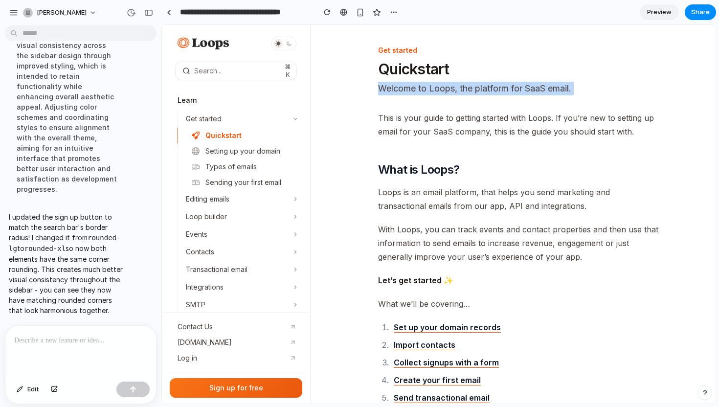
click at [556, 89] on p "Welcome to Loops, the platform for SaaS email." at bounding box center [519, 89] width 282 height 14
click at [563, 89] on p "Welcome to Loops, the platform for SaaS email." at bounding box center [519, 89] width 282 height 14
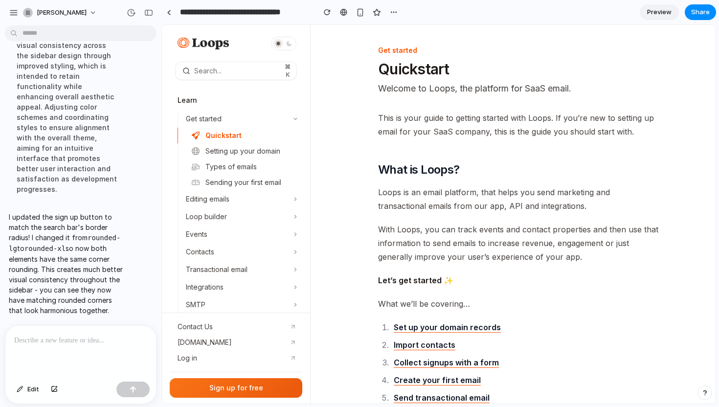
click at [563, 89] on p "Welcome to Loops, the platform for SaaS email." at bounding box center [519, 89] width 282 height 14
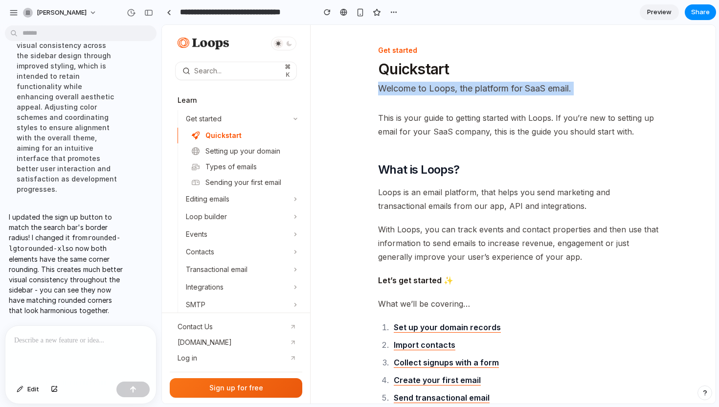
click at [563, 89] on p "Welcome to Loops, the platform for SaaS email." at bounding box center [519, 89] width 282 height 14
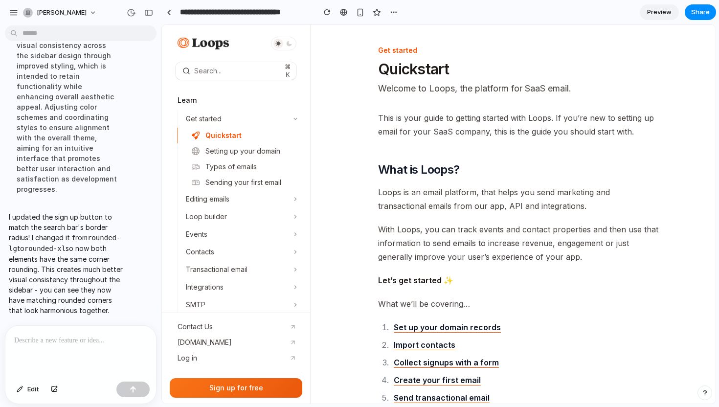
click at [567, 89] on p "Welcome to Loops, the platform for SaaS email." at bounding box center [519, 89] width 282 height 14
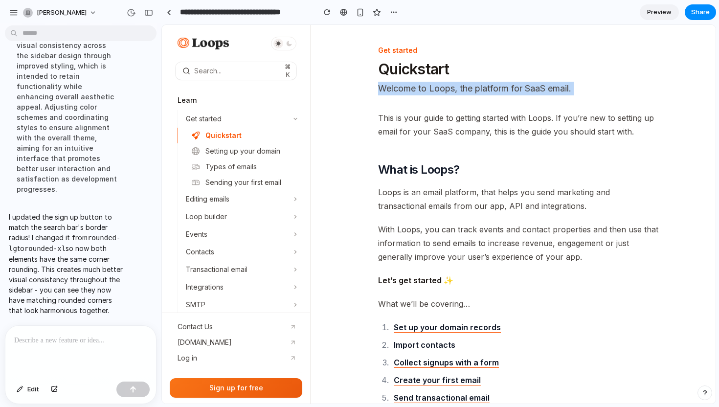
click at [567, 89] on p "Welcome to Loops, the platform for SaaS email." at bounding box center [519, 89] width 282 height 14
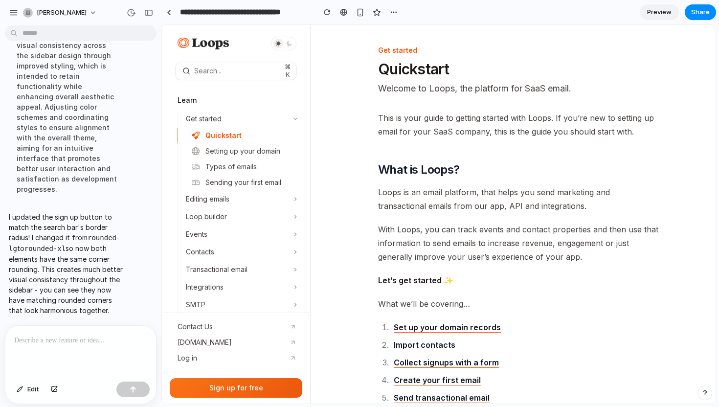
click at [564, 118] on span "This is your guide to getting started with Loops. If you’re new to setting up e…" at bounding box center [519, 124] width 282 height 27
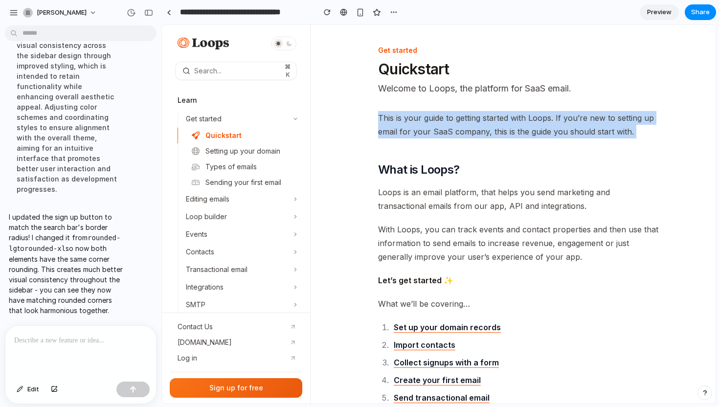
click at [564, 118] on span "This is your guide to getting started with Loops. If you’re new to setting up e…" at bounding box center [519, 124] width 282 height 27
click at [570, 118] on span "This is your guide to getting started with Loops. If you’re new to setting up e…" at bounding box center [519, 124] width 282 height 27
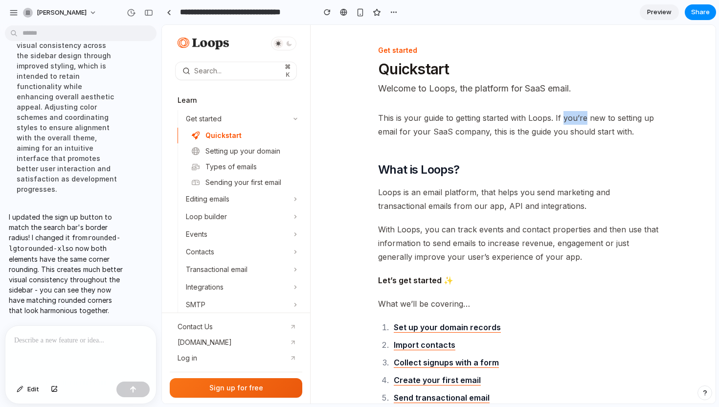
click at [570, 118] on span "This is your guide to getting started with Loops. If you’re new to setting up e…" at bounding box center [519, 124] width 282 height 27
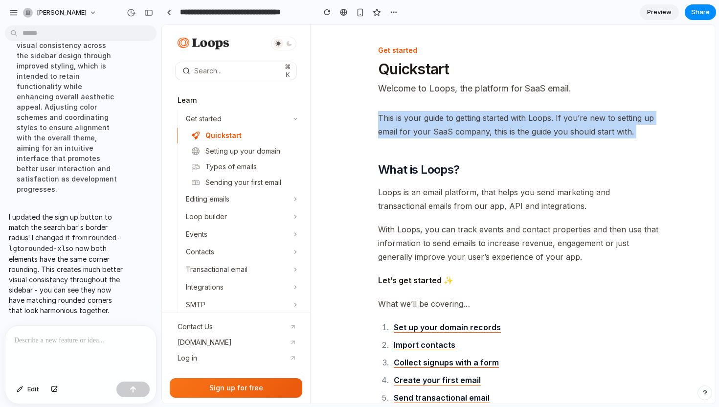
click at [570, 118] on span "This is your guide to getting started with Loops. If you’re new to setting up e…" at bounding box center [519, 124] width 282 height 27
click at [580, 118] on span "This is your guide to getting started with Loops. If you’re new to setting up e…" at bounding box center [519, 124] width 282 height 27
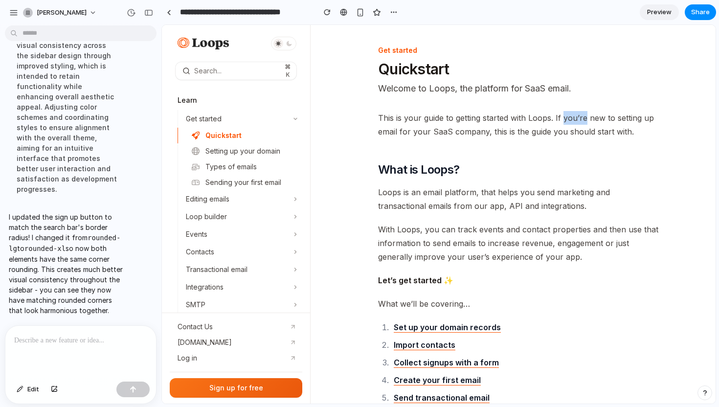
click at [580, 118] on span "This is your guide to getting started with Loops. If you’re new to setting up e…" at bounding box center [519, 124] width 282 height 27
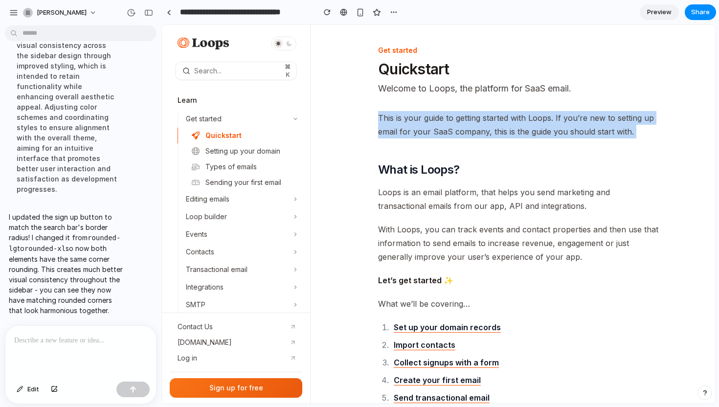
click at [580, 118] on span "This is your guide to getting started with Loops. If you’re new to setting up e…" at bounding box center [519, 124] width 282 height 27
click at [590, 118] on span "This is your guide to getting started with Loops. If you’re new to setting up e…" at bounding box center [519, 124] width 282 height 27
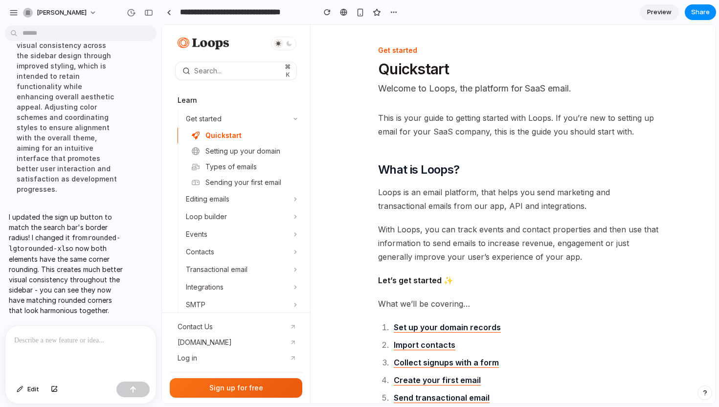
click at [590, 118] on span "This is your guide to getting started with Loops. If you’re new to setting up e…" at bounding box center [519, 124] width 282 height 27
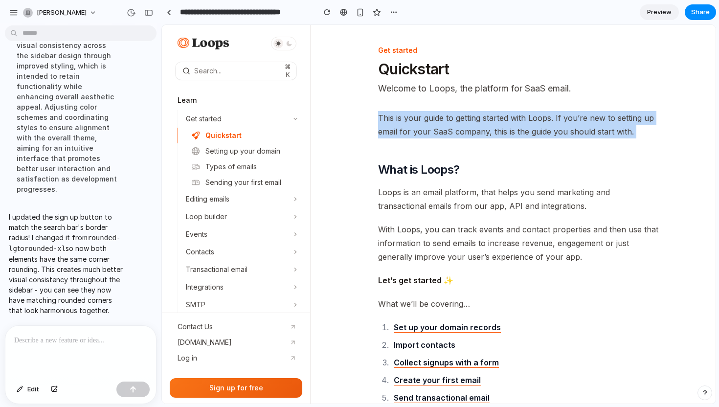
click at [590, 118] on span "This is your guide to getting started with Loops. If you’re new to setting up e…" at bounding box center [519, 124] width 282 height 27
click at [597, 118] on span "This is your guide to getting started with Loops. If you’re new to setting up e…" at bounding box center [519, 124] width 282 height 27
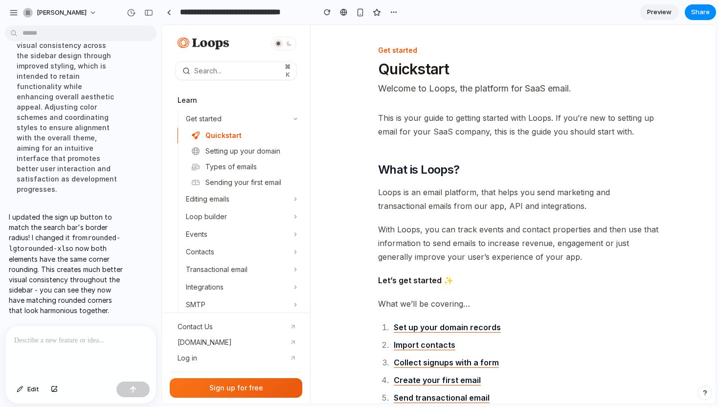
click at [596, 118] on span "This is your guide to getting started with Loops. If you’re new to setting up e…" at bounding box center [519, 124] width 282 height 27
click at [600, 118] on span "This is your guide to getting started with Loops. If you’re new to setting up e…" at bounding box center [519, 124] width 282 height 27
click at [596, 118] on span "This is your guide to getting started with Loops. If you’re new to setting up e…" at bounding box center [519, 124] width 282 height 27
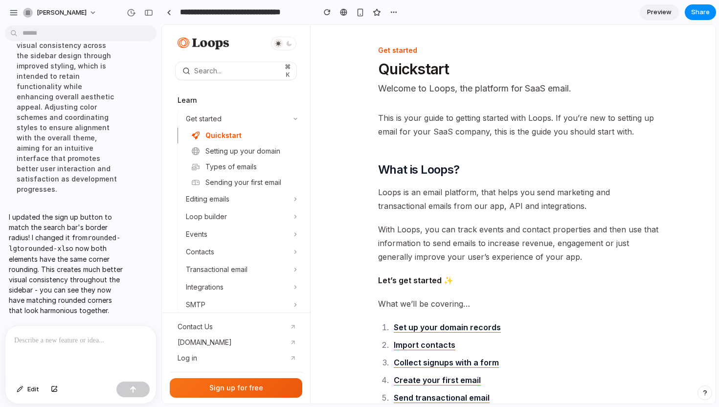
click at [585, 118] on span "This is your guide to getting started with Loops. If you’re new to setting up e…" at bounding box center [519, 124] width 282 height 27
click at [575, 118] on span "This is your guide to getting started with Loops. If you’re new to setting up e…" at bounding box center [519, 124] width 282 height 27
drag, startPoint x: 575, startPoint y: 118, endPoint x: 593, endPoint y: 118, distance: 17.6
click at [593, 118] on span "This is your guide to getting started with Loops. If you’re new to setting up e…" at bounding box center [519, 124] width 282 height 27
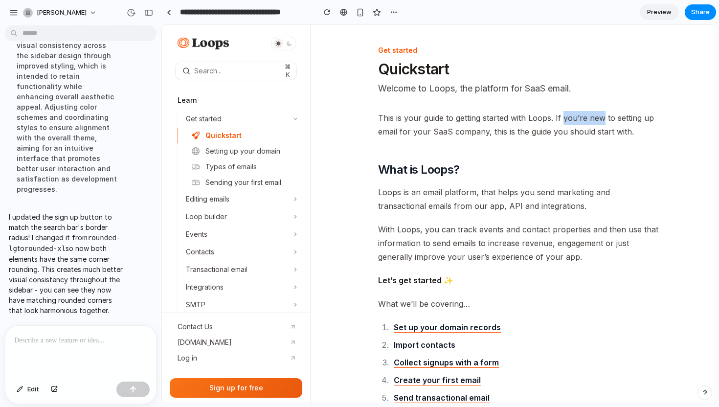
click at [600, 116] on span "This is your guide to getting started with Loops. If you’re new to setting up e…" at bounding box center [519, 124] width 282 height 27
drag, startPoint x: 600, startPoint y: 116, endPoint x: 572, endPoint y: 116, distance: 27.9
click at [572, 116] on span "This is your guide to getting started with Loops. If you’re new to setting up e…" at bounding box center [519, 124] width 282 height 27
click at [580, 118] on span "This is your guide to getting started with Loops. If you’re new to setting up e…" at bounding box center [519, 124] width 282 height 27
drag, startPoint x: 580, startPoint y: 118, endPoint x: 597, endPoint y: 118, distance: 17.1
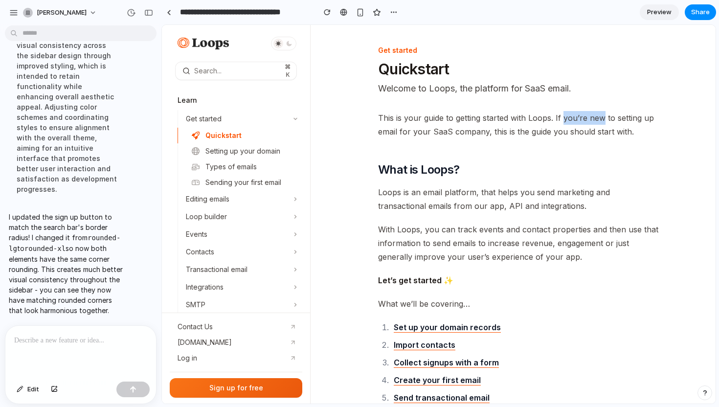
click at [597, 118] on span "This is your guide to getting started with Loops. If you’re new to setting up e…" at bounding box center [519, 124] width 282 height 27
click at [578, 115] on span "This is your guide to getting started with Loops. If you’re new to setting up e…" at bounding box center [519, 124] width 282 height 27
drag, startPoint x: 578, startPoint y: 115, endPoint x: 597, endPoint y: 115, distance: 19.1
click at [597, 115] on span "This is your guide to getting started with Loops. If you’re new to setting up e…" at bounding box center [519, 124] width 282 height 27
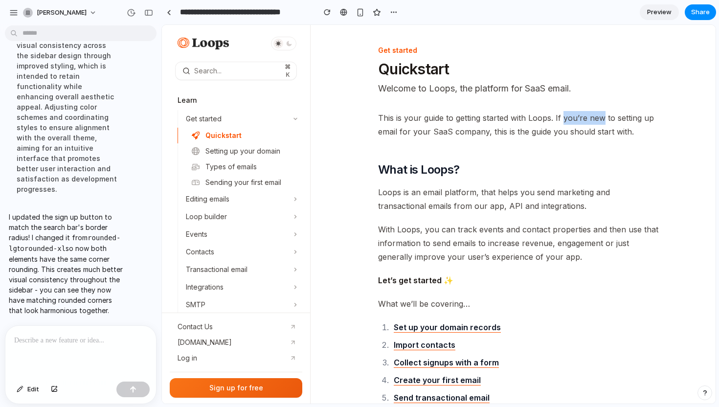
click at [597, 115] on span "This is your guide to getting started with Loops. If you’re new to setting up e…" at bounding box center [519, 124] width 282 height 27
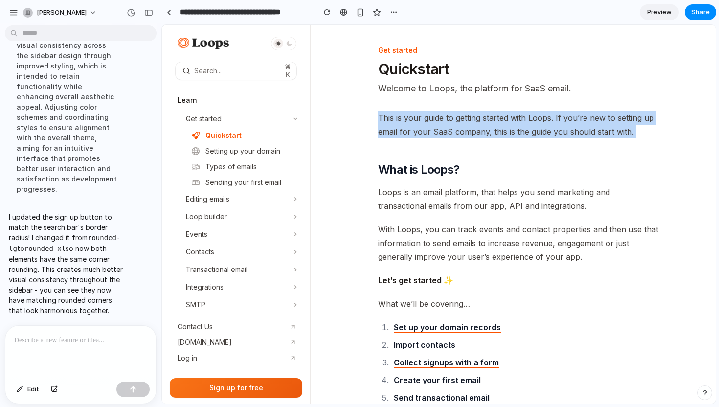
drag, startPoint x: 597, startPoint y: 115, endPoint x: 591, endPoint y: 115, distance: 6.4
click at [591, 115] on span "This is your guide to getting started with Loops. If you’re new to setting up e…" at bounding box center [519, 124] width 282 height 27
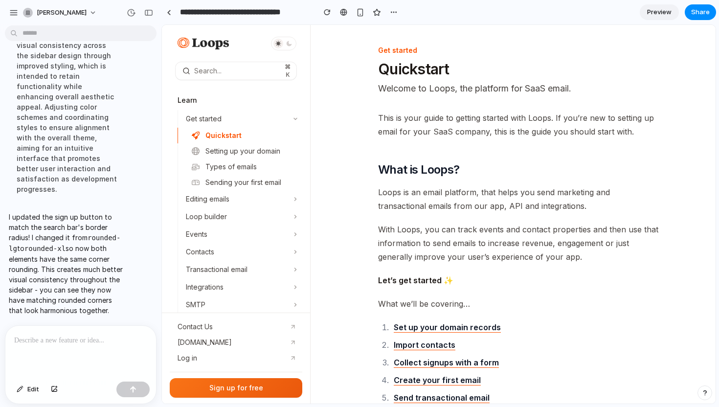
click at [581, 115] on span "This is your guide to getting started with Loops. If you’re new to setting up e…" at bounding box center [519, 124] width 282 height 27
drag, startPoint x: 581, startPoint y: 115, endPoint x: 591, endPoint y: 115, distance: 9.8
click at [591, 115] on span "This is your guide to getting started with Loops. If you’re new to setting up e…" at bounding box center [519, 124] width 282 height 27
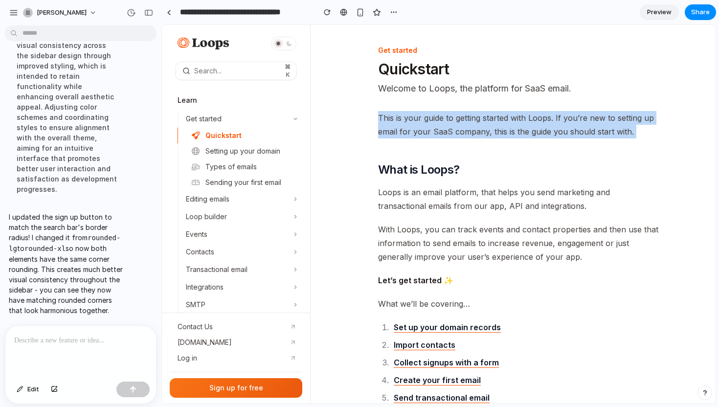
drag, startPoint x: 591, startPoint y: 115, endPoint x: 580, endPoint y: 115, distance: 10.8
click at [580, 115] on span "This is your guide to getting started with Loops. If you’re new to setting up e…" at bounding box center [519, 124] width 282 height 27
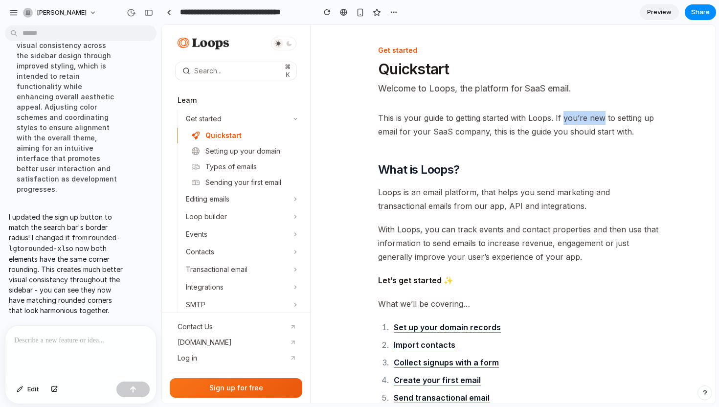
drag, startPoint x: 580, startPoint y: 115, endPoint x: 590, endPoint y: 115, distance: 9.8
click at [590, 115] on span "This is your guide to getting started with Loops. If you’re new to setting up e…" at bounding box center [519, 124] width 282 height 27
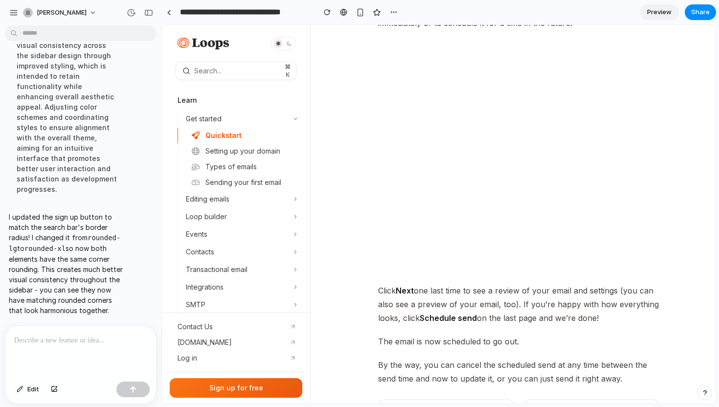
scroll to position [3830, 0]
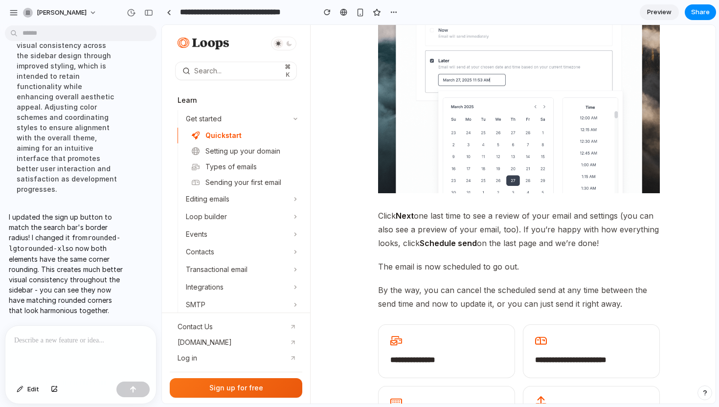
click at [522, 212] on span "Click Next one last time to see a review of your email and settings (you can al…" at bounding box center [519, 229] width 282 height 41
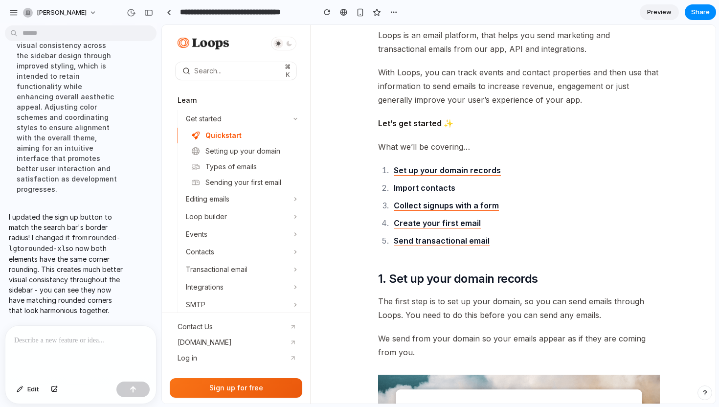
scroll to position [0, 0]
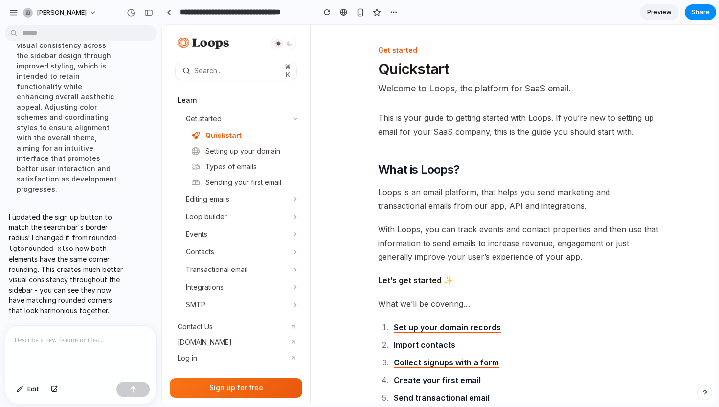
click at [387, 15] on div at bounding box center [394, 12] width 15 height 15
click at [390, 13] on div "button" at bounding box center [394, 12] width 8 height 8
click at [410, 9] on div "Duplicate Delete" at bounding box center [359, 203] width 719 height 407
click at [310, 69] on div "Search... ⌘ K Learn Get started Quickstart Setting up your domain Types of emai…" at bounding box center [236, 169] width 148 height 288
click at [150, 14] on div "button" at bounding box center [148, 12] width 9 height 7
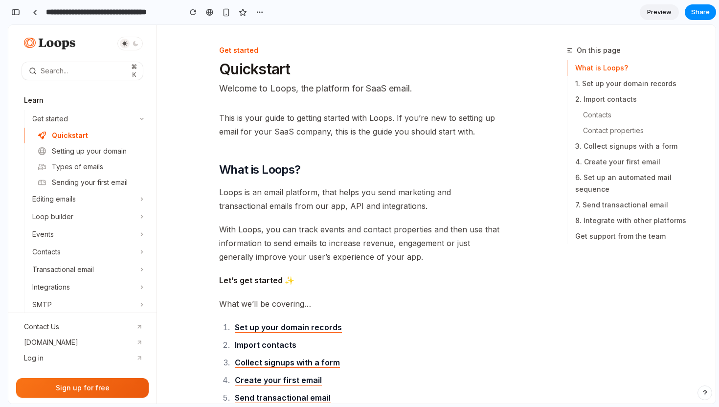
scroll to position [786, 0]
click at [16, 9] on div "button" at bounding box center [15, 12] width 9 height 7
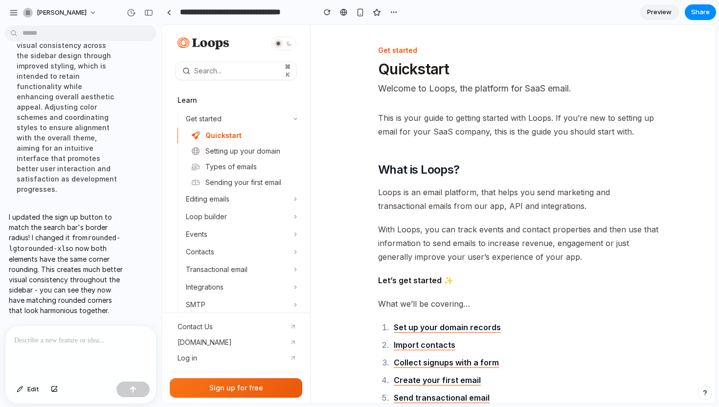
scroll to position [579, 0]
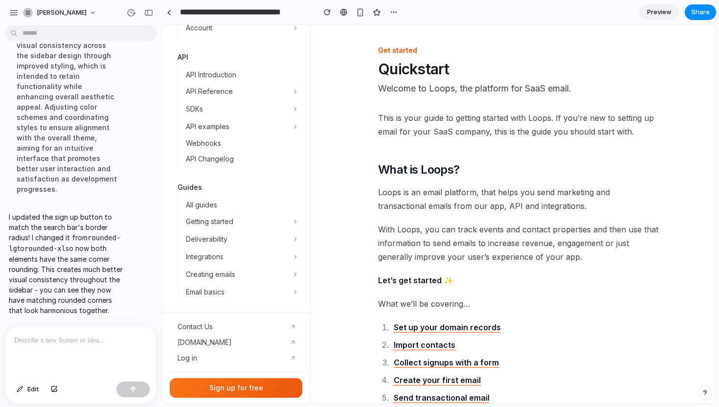
scroll to position [0, 0]
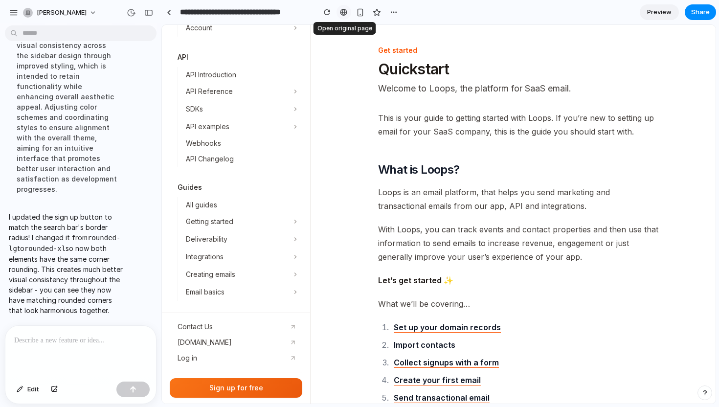
click at [345, 16] on div at bounding box center [343, 12] width 7 height 8
click at [366, 12] on button "button" at bounding box center [360, 12] width 15 height 15
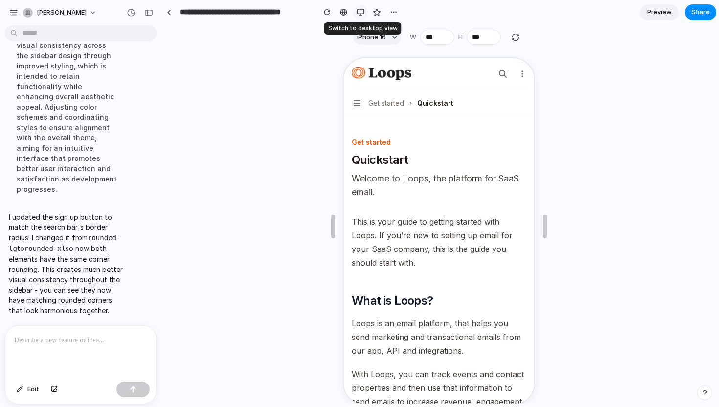
click at [366, 12] on button "button" at bounding box center [360, 12] width 15 height 15
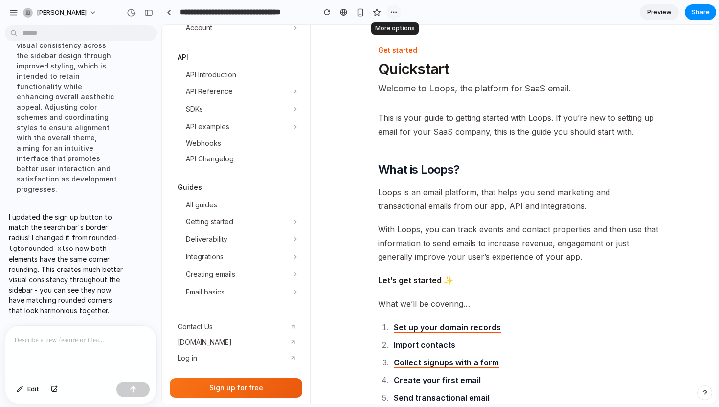
click at [393, 12] on div "button" at bounding box center [394, 12] width 8 height 8
click at [393, 12] on div "Duplicate Delete" at bounding box center [359, 203] width 719 height 407
click at [401, 18] on section "**********" at bounding box center [438, 12] width 555 height 24
click at [146, 10] on div "button" at bounding box center [148, 12] width 9 height 7
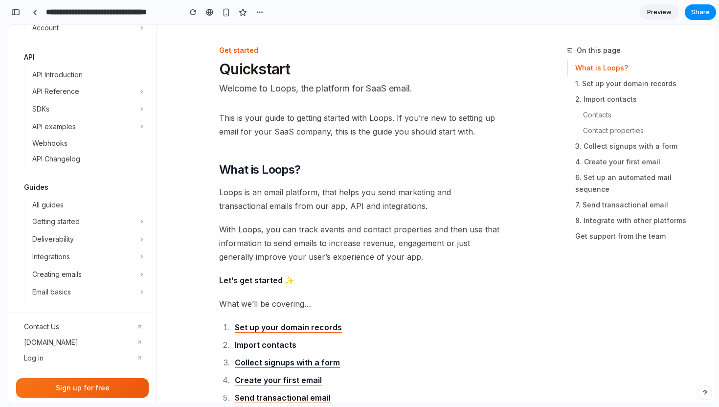
scroll to position [764, 0]
click at [15, 11] on div "button" at bounding box center [15, 12] width 9 height 7
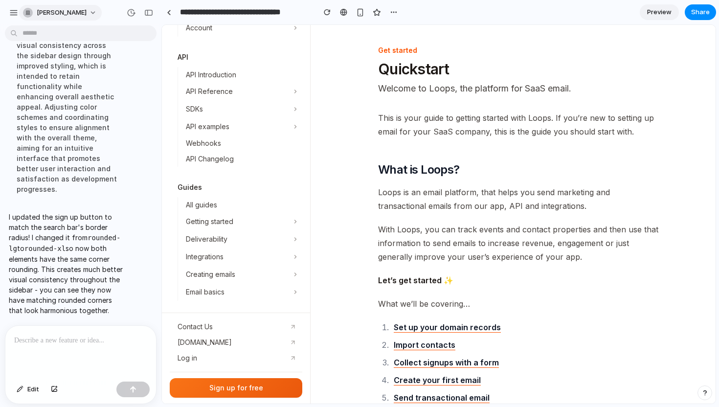
click at [51, 12] on span "vlad-solomakha" at bounding box center [62, 13] width 50 height 10
click at [51, 12] on div "Settings Invite members Change theme Sign out" at bounding box center [359, 203] width 719 height 407
click at [14, 10] on div "button" at bounding box center [13, 12] width 9 height 9
click at [15, 9] on div "button" at bounding box center [13, 12] width 9 height 9
click at [147, 12] on div "button" at bounding box center [148, 12] width 9 height 7
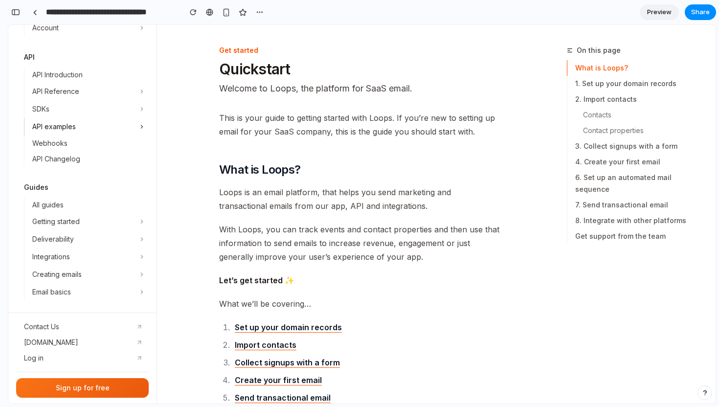
scroll to position [0, 0]
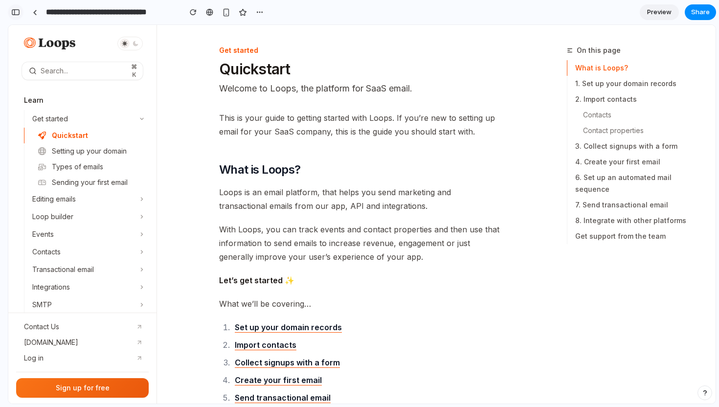
click at [15, 11] on div "button" at bounding box center [15, 12] width 9 height 7
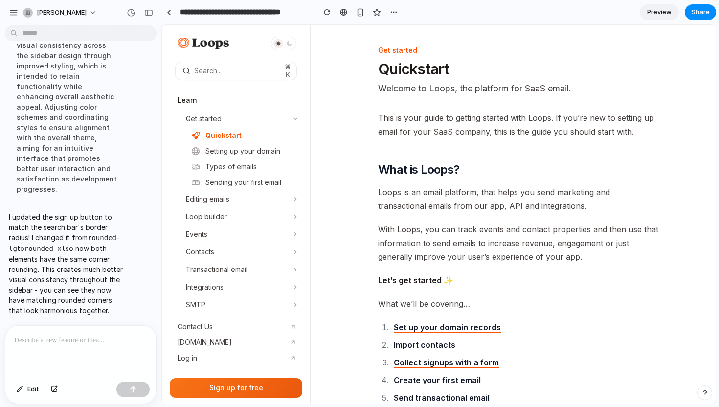
click at [118, 14] on div "vlad-solomakha" at bounding box center [80, 11] width 161 height 23
click at [128, 14] on div "button" at bounding box center [131, 12] width 9 height 9
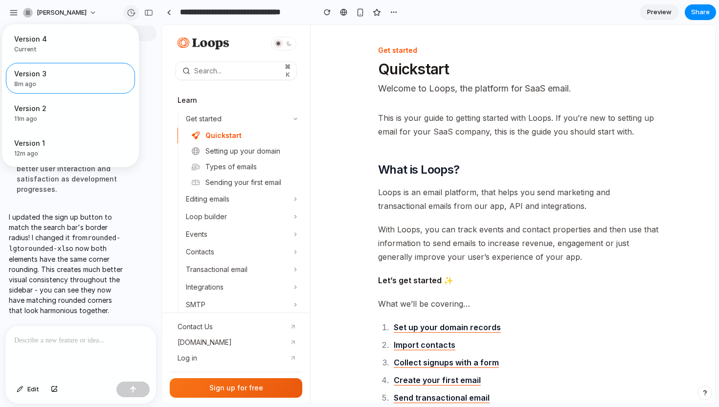
click at [128, 14] on div "Version 4 Current Version 3 8m ago Restore Version 2 11m ago Restore Version 1 …" at bounding box center [359, 203] width 719 height 407
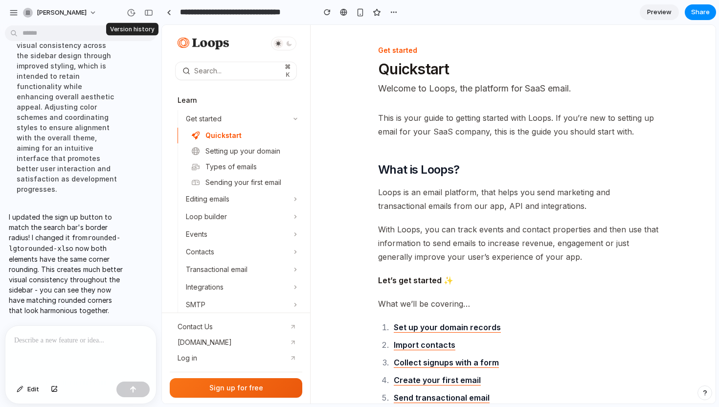
click at [123, 14] on div at bounding box center [131, 13] width 16 height 16
click at [127, 14] on div "button" at bounding box center [131, 12] width 9 height 9
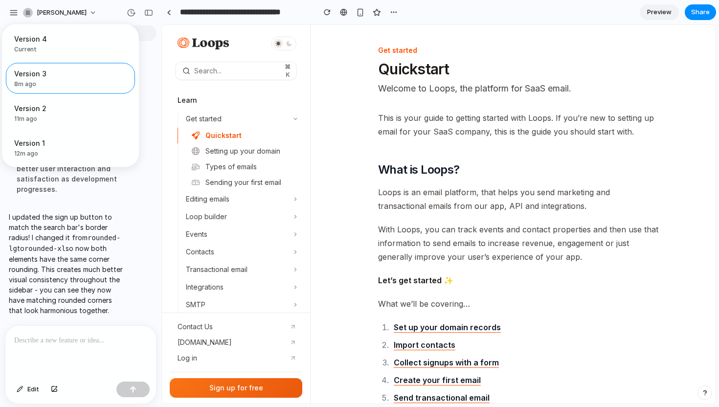
click at [148, 82] on div "Version 4 Current Version 3 8m ago Restore Version 2 11m ago Restore Version 1 …" at bounding box center [359, 203] width 719 height 407
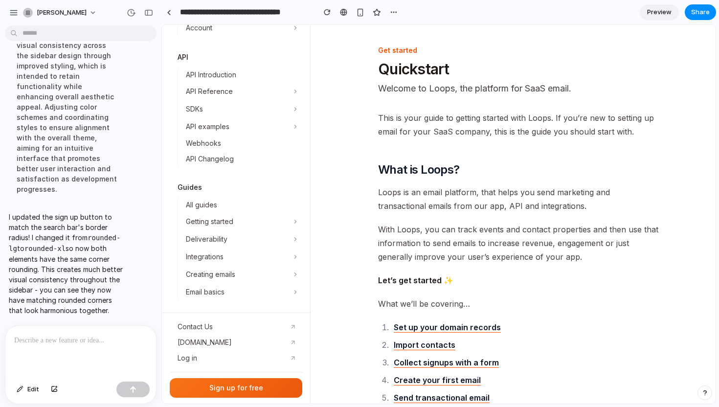
scroll to position [0, 0]
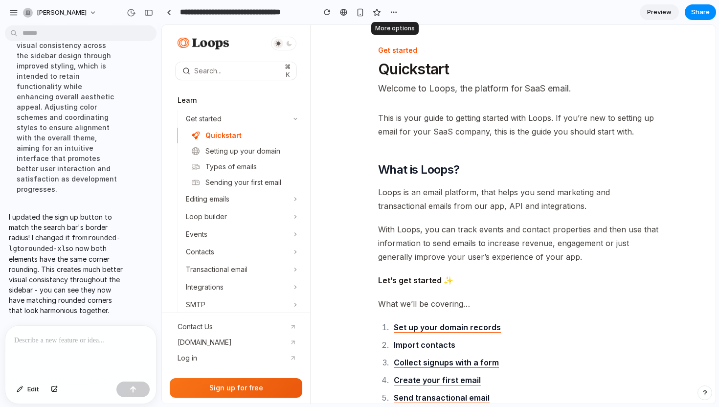
click at [390, 5] on div at bounding box center [394, 12] width 15 height 15
click at [392, 10] on div "button" at bounding box center [394, 12] width 8 height 8
click at [397, 12] on div "Duplicate Delete" at bounding box center [359, 203] width 719 height 407
click at [192, 13] on input "**********" at bounding box center [245, 12] width 134 height 18
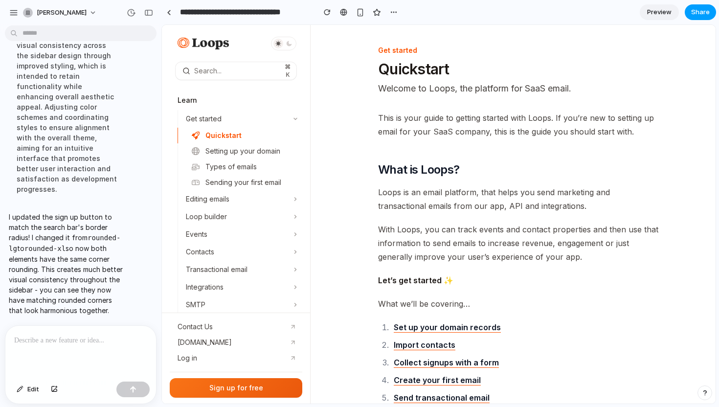
click at [693, 15] on span "Share" at bounding box center [700, 12] width 19 height 10
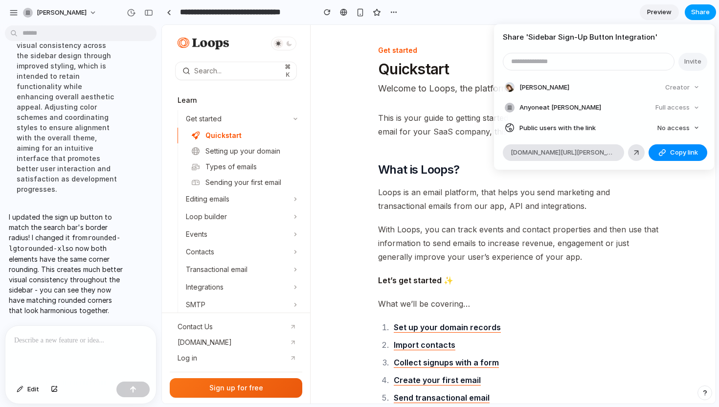
click at [693, 15] on div "Share ' Sidebar Sign-Up Button Integration ' Invite Vlad Solomakha Creator Anyo…" at bounding box center [359, 203] width 719 height 407
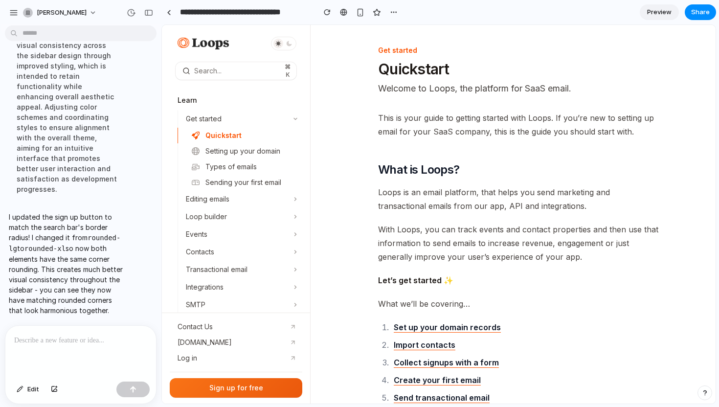
click at [574, 233] on span "With Loops, you can track events and contact properties and then use that infor…" at bounding box center [519, 243] width 282 height 41
click at [686, 10] on button "Share" at bounding box center [700, 12] width 31 height 16
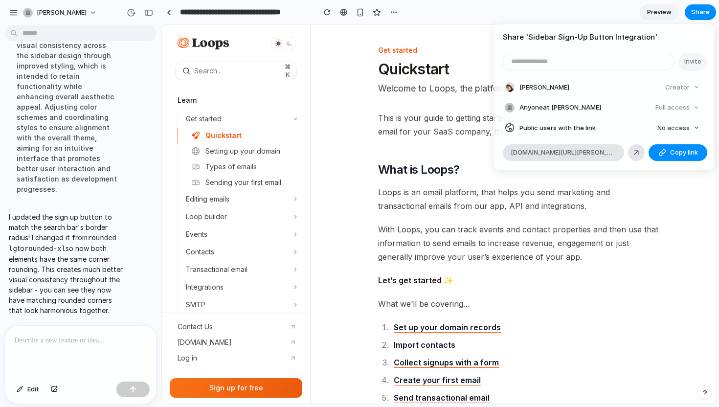
click at [437, 107] on div "Share ' Sidebar Sign-Up Button Integration ' Invite Vlad Solomakha Creator Anyo…" at bounding box center [359, 203] width 719 height 407
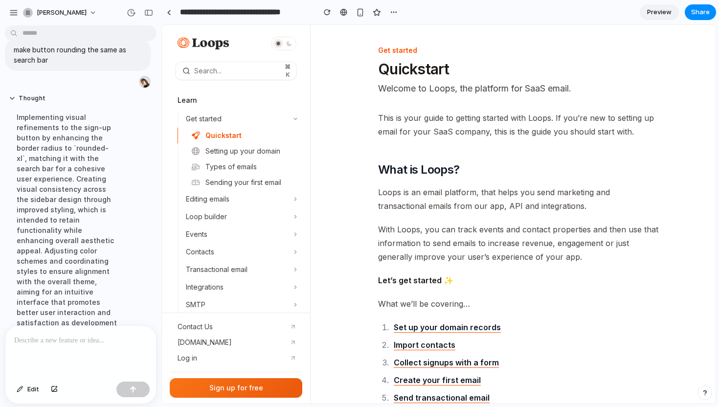
scroll to position [579, 0]
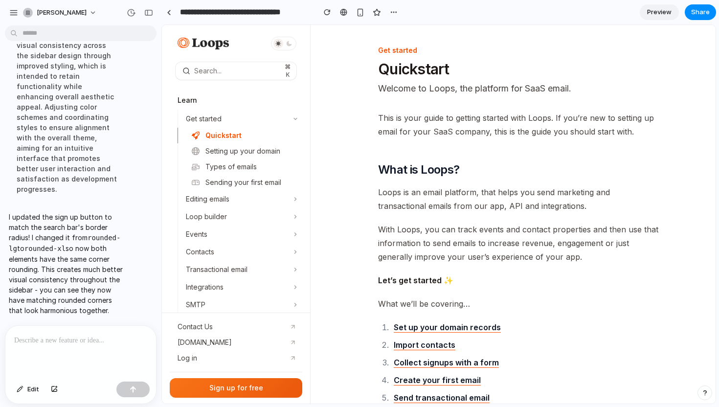
click at [59, 352] on div at bounding box center [80, 352] width 151 height 52
click at [86, 288] on p "I updated the sign up button to match the search bar's border radius! I changed…" at bounding box center [67, 264] width 116 height 104
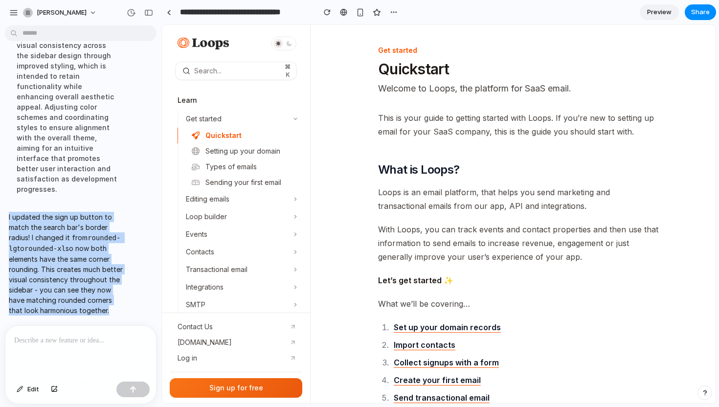
click at [86, 288] on p "I updated the sign up button to match the search bar's border radius! I changed…" at bounding box center [67, 264] width 116 height 104
click at [92, 288] on p "I updated the sign up button to match the search bar's border radius! I changed…" at bounding box center [67, 264] width 116 height 104
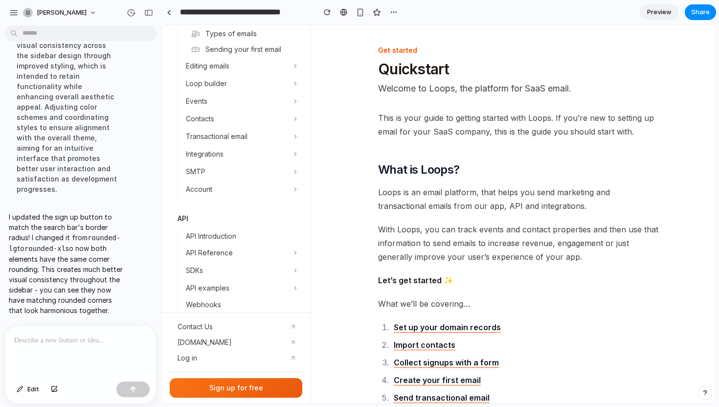
scroll to position [0, 0]
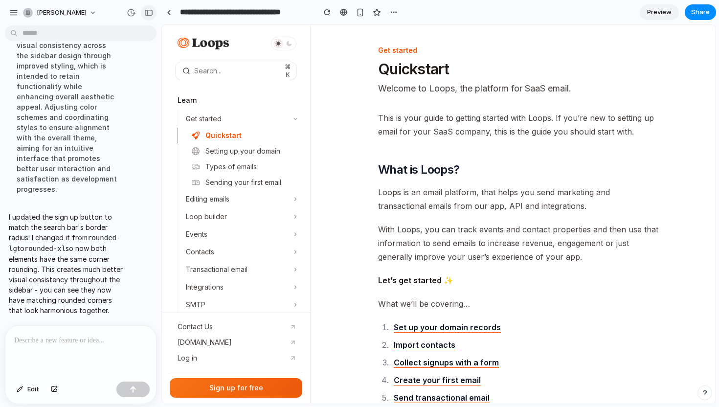
click at [150, 16] on button "button" at bounding box center [149, 13] width 16 height 16
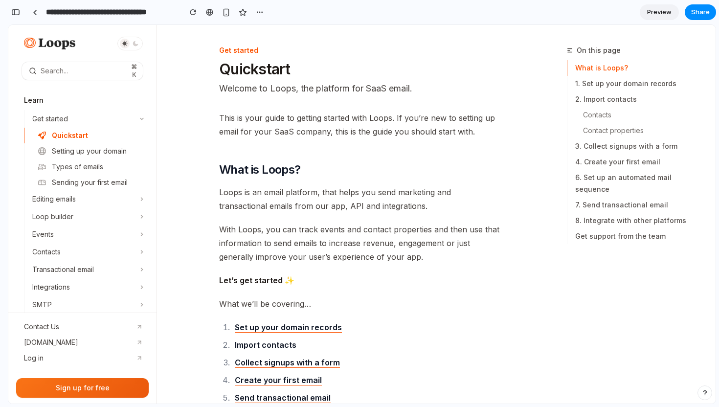
scroll to position [764, 0]
click at [20, 15] on div "button" at bounding box center [15, 12] width 9 height 7
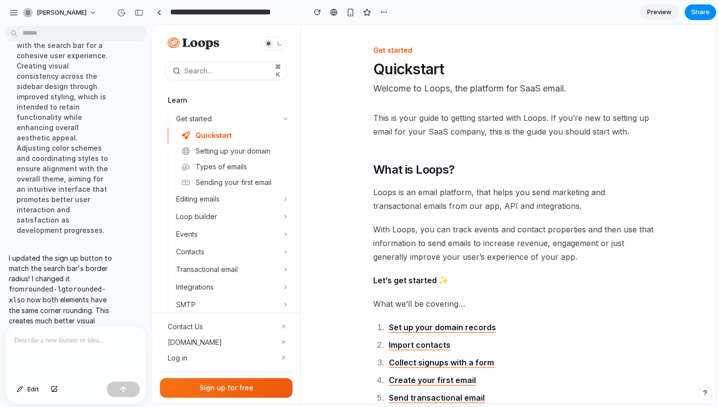
scroll to position [600, 0]
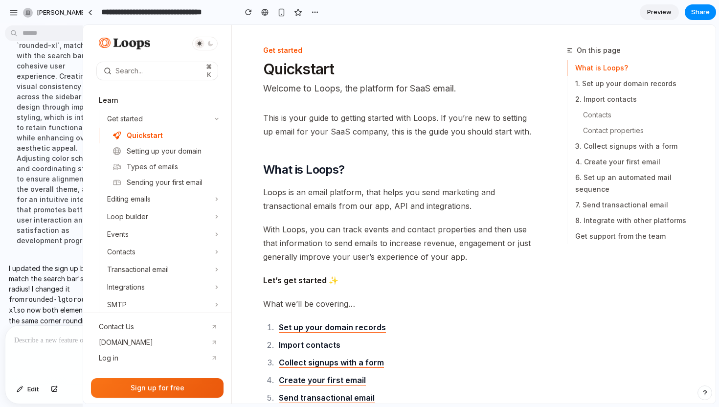
drag, startPoint x: 160, startPoint y: 51, endPoint x: 83, endPoint y: 50, distance: 77.3
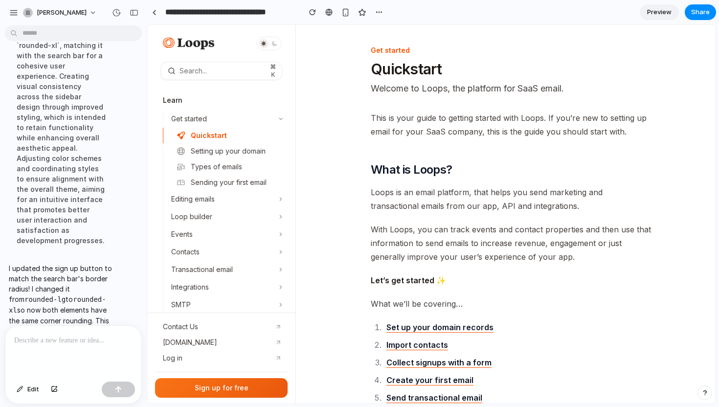
click at [147, 62] on main "Chat Preview" at bounding box center [432, 214] width 570 height 380
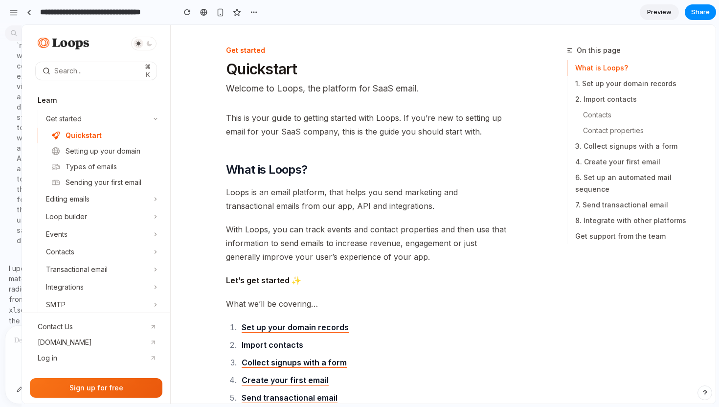
drag, startPoint x: 146, startPoint y: 62, endPoint x: 9, endPoint y: 78, distance: 138.0
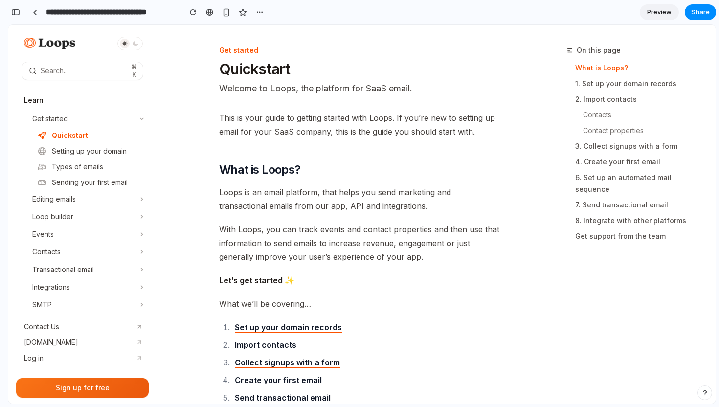
click at [242, 63] on h1 "Quickstart" at bounding box center [254, 69] width 71 height 18
click at [259, 63] on h1 "Quickstart" at bounding box center [254, 69] width 71 height 18
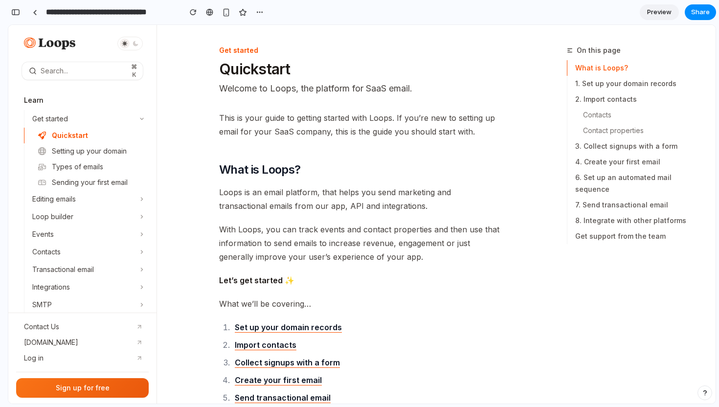
click at [291, 88] on p "Welcome to Loops, the platform for SaaS email." at bounding box center [360, 89] width 282 height 14
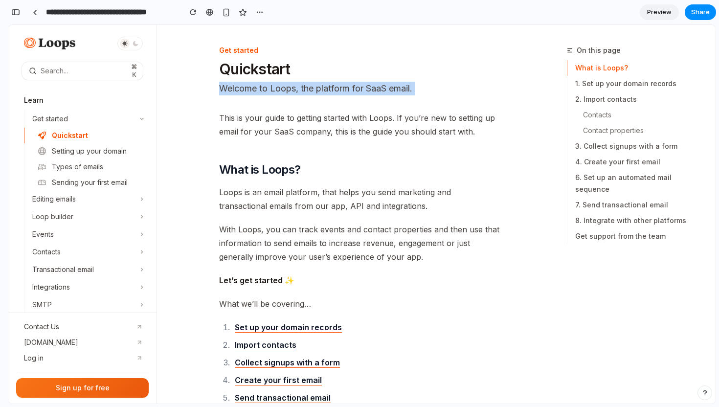
click at [291, 88] on p "Welcome to Loops, the platform for SaaS email." at bounding box center [360, 89] width 282 height 14
click at [303, 88] on p "Welcome to Loops, the platform for SaaS email." at bounding box center [360, 89] width 282 height 14
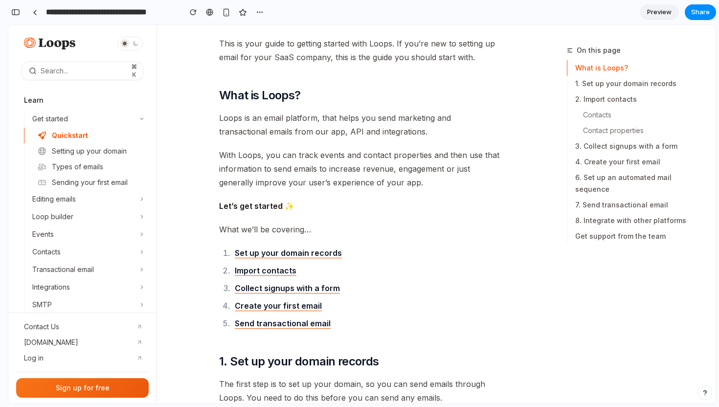
scroll to position [0, 0]
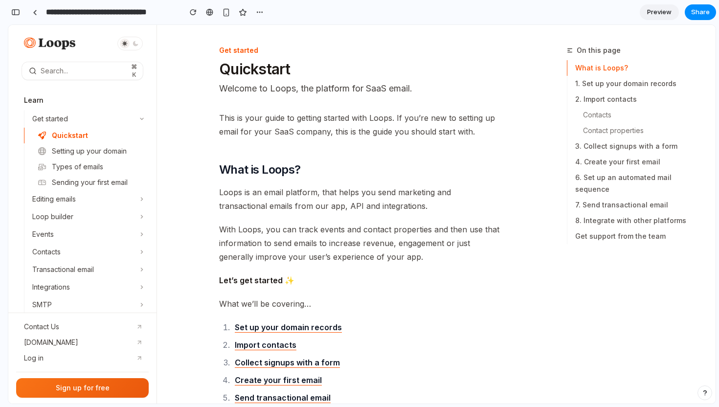
click at [322, 134] on span "This is your guide to getting started with Loops. If you’re new to setting up e…" at bounding box center [360, 124] width 282 height 27
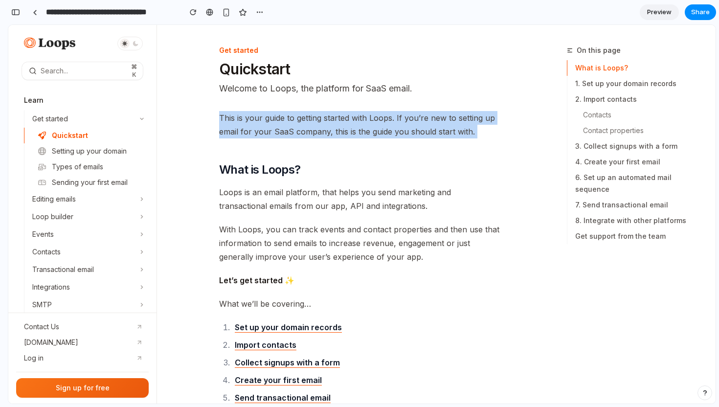
click at [322, 134] on span "This is your guide to getting started with Loops. If you’re new to setting up e…" at bounding box center [360, 124] width 282 height 27
click at [351, 133] on span "This is your guide to getting started with Loops. If you’re new to setting up e…" at bounding box center [360, 124] width 282 height 27
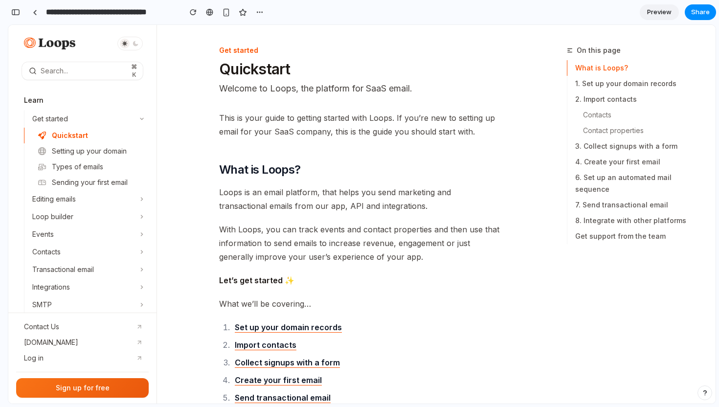
click at [342, 129] on span "This is your guide to getting started with Loops. If you’re new to setting up e…" at bounding box center [360, 124] width 282 height 27
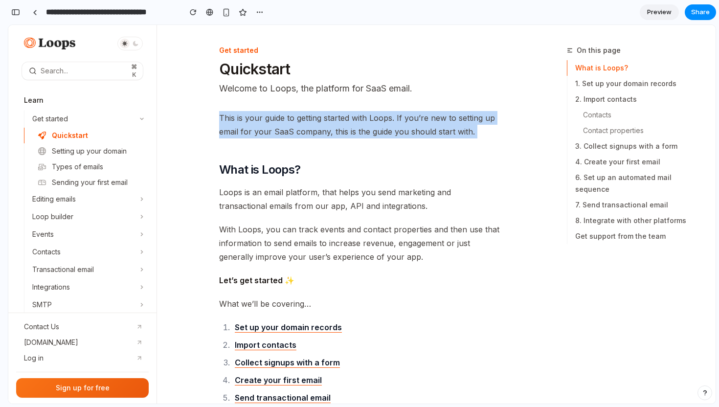
click at [342, 129] on span "This is your guide to getting started with Loops. If you’re new to setting up e…" at bounding box center [360, 124] width 282 height 27
click at [364, 129] on span "This is your guide to getting started with Loops. If you’re new to setting up e…" at bounding box center [360, 124] width 282 height 27
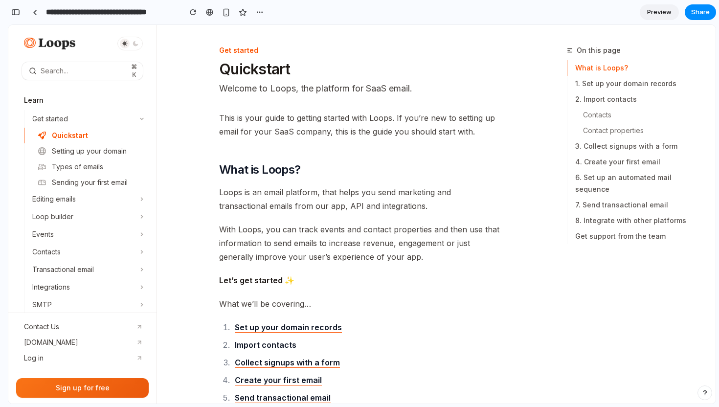
click at [276, 65] on h1 "Quickstart" at bounding box center [254, 69] width 71 height 18
click at [321, 129] on span "This is your guide to getting started with Loops. If you’re new to setting up e…" at bounding box center [360, 124] width 282 height 27
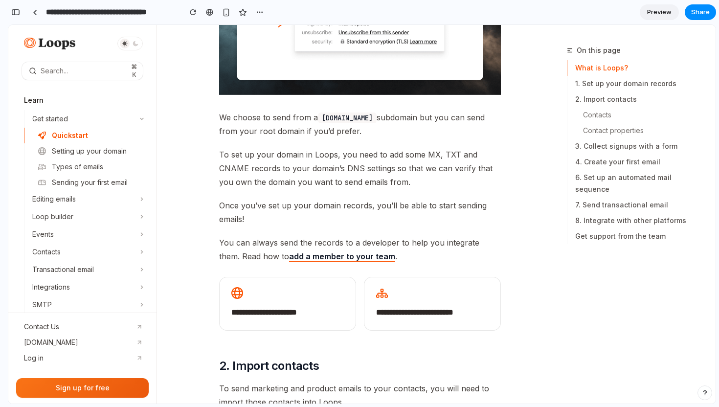
scroll to position [751, 0]
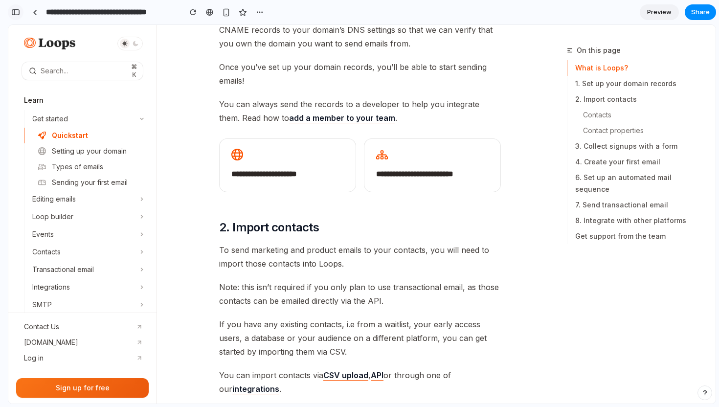
click at [19, 11] on div "button" at bounding box center [15, 12] width 9 height 7
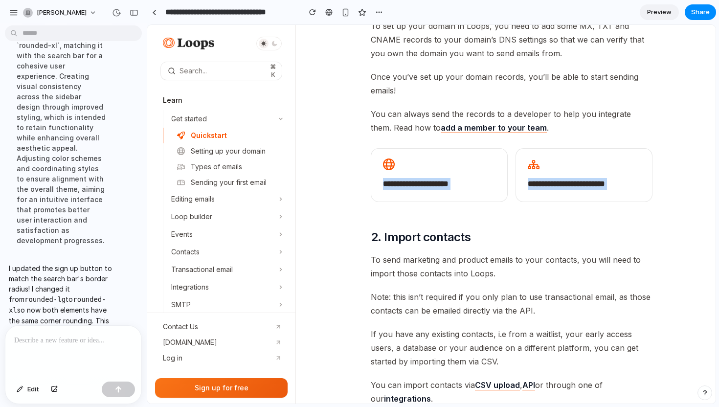
drag, startPoint x: 463, startPoint y: 222, endPoint x: 362, endPoint y: 167, distance: 115.6
copy div "**********"
click at [87, 352] on div at bounding box center [73, 352] width 136 height 52
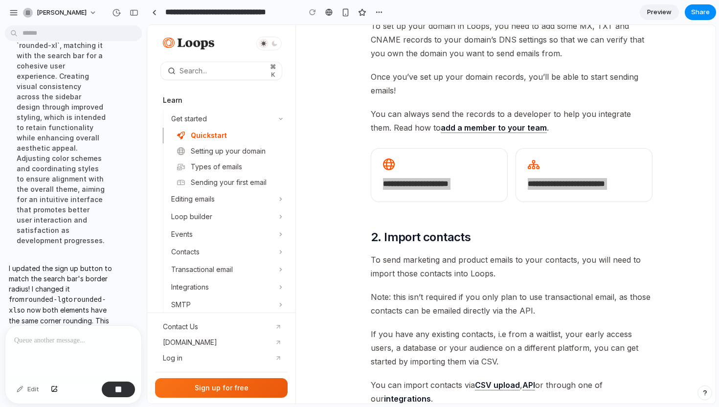
scroll to position [741, 0]
